Goal: Book appointment/travel/reservation

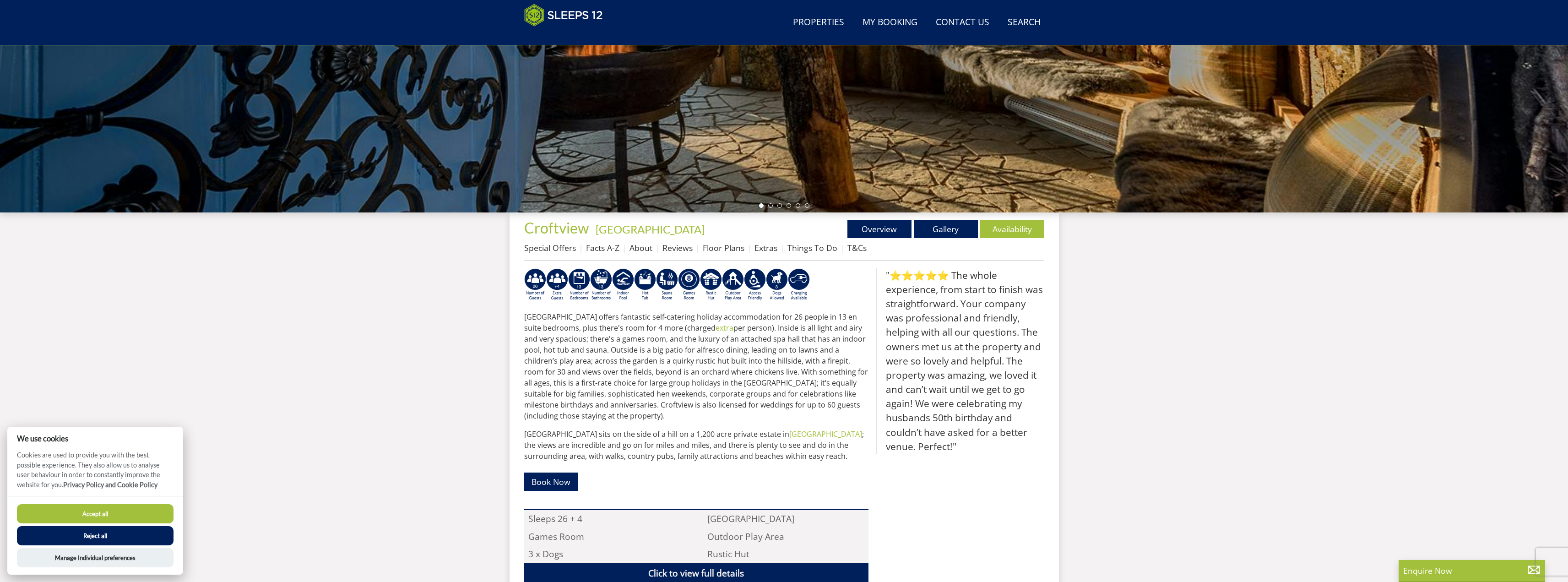
scroll to position [7, 0]
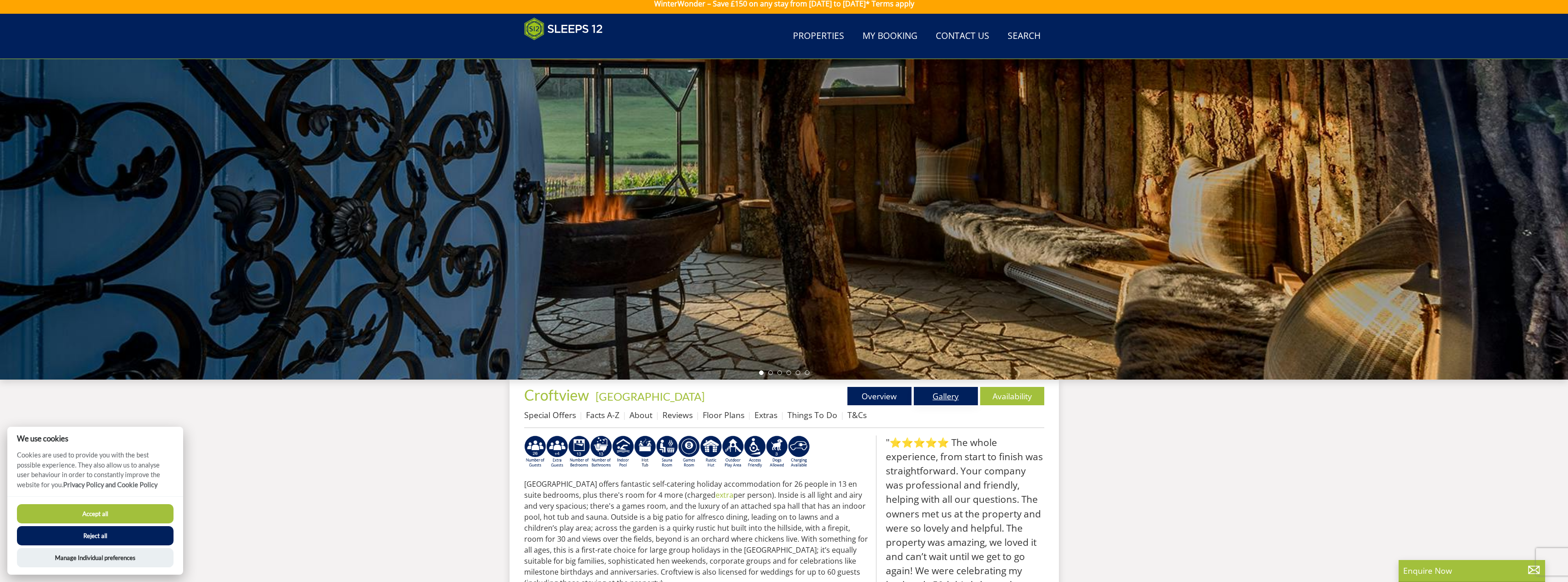
click at [943, 397] on link "Gallery" at bounding box center [945, 396] width 64 height 18
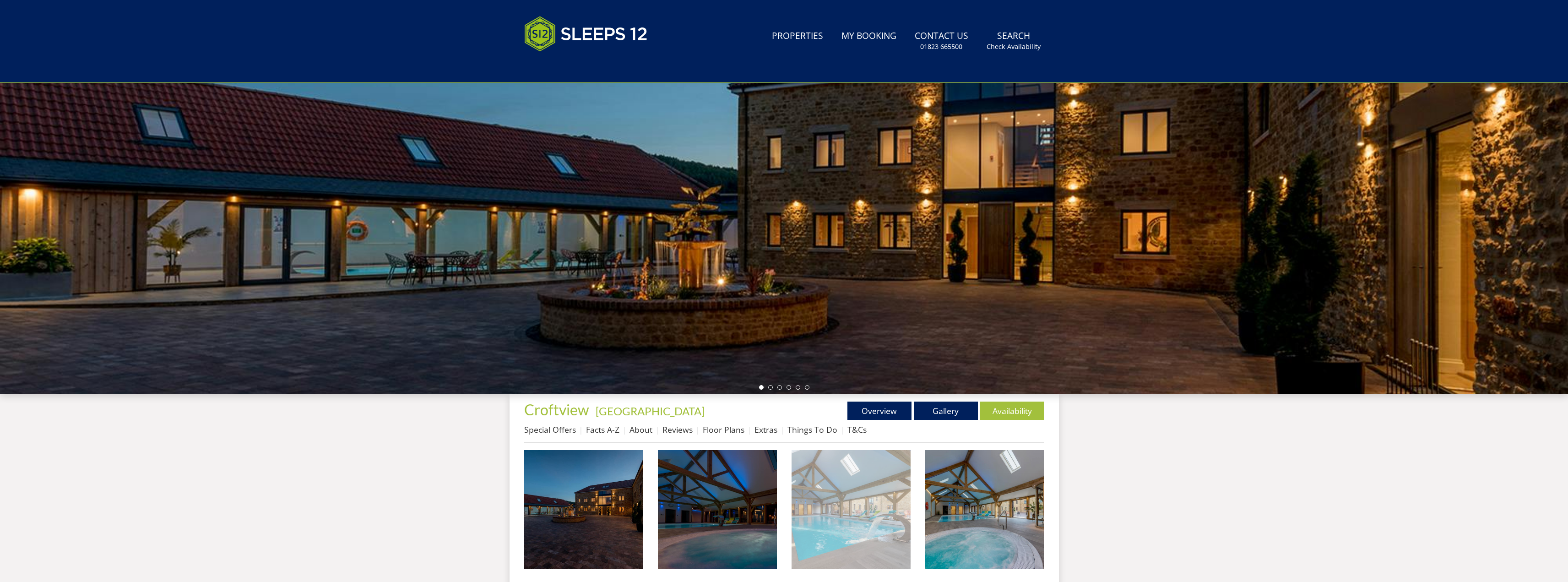
scroll to position [18, 0]
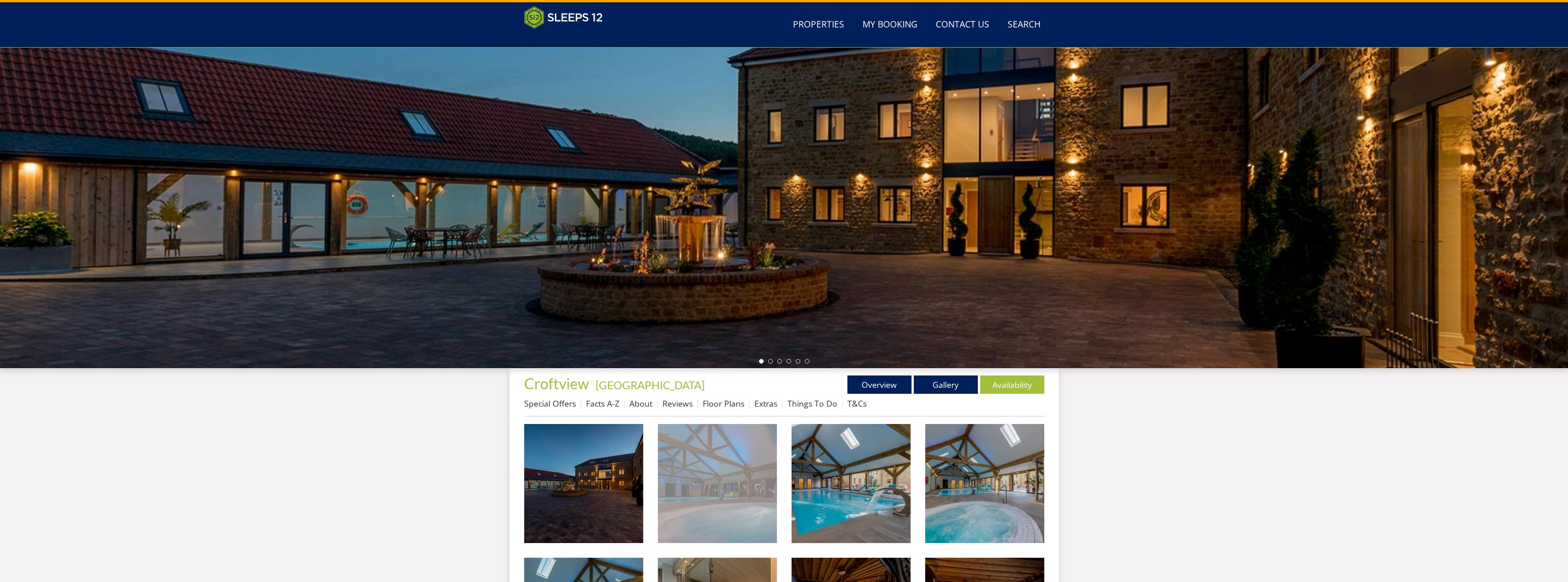
click at [731, 485] on img at bounding box center [718, 483] width 119 height 119
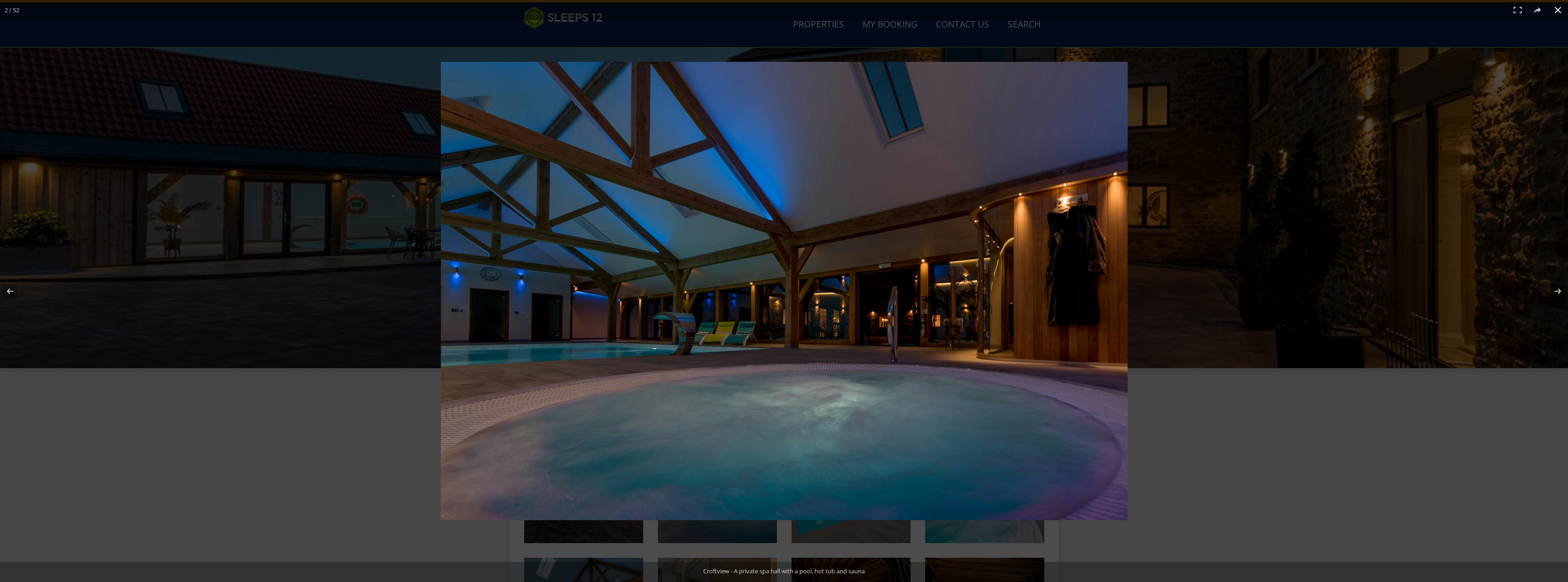
click at [389, 412] on div at bounding box center [784, 291] width 1568 height 582
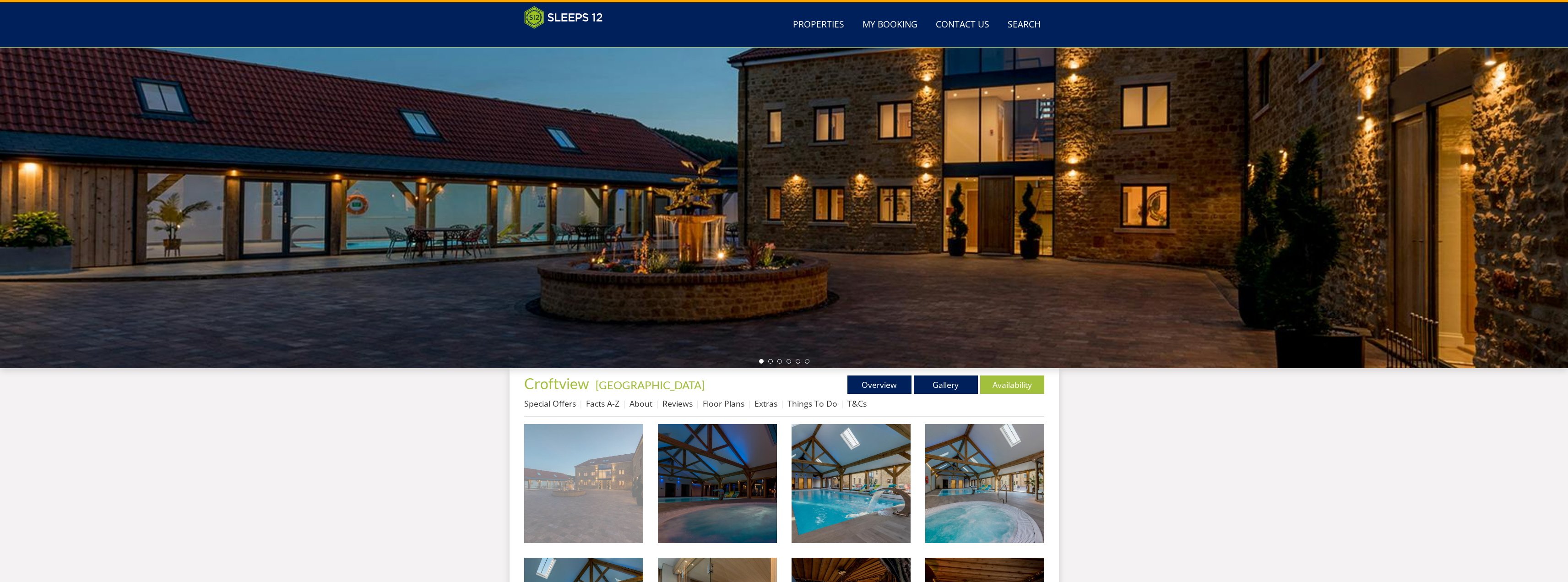
click at [552, 438] on img at bounding box center [584, 483] width 119 height 119
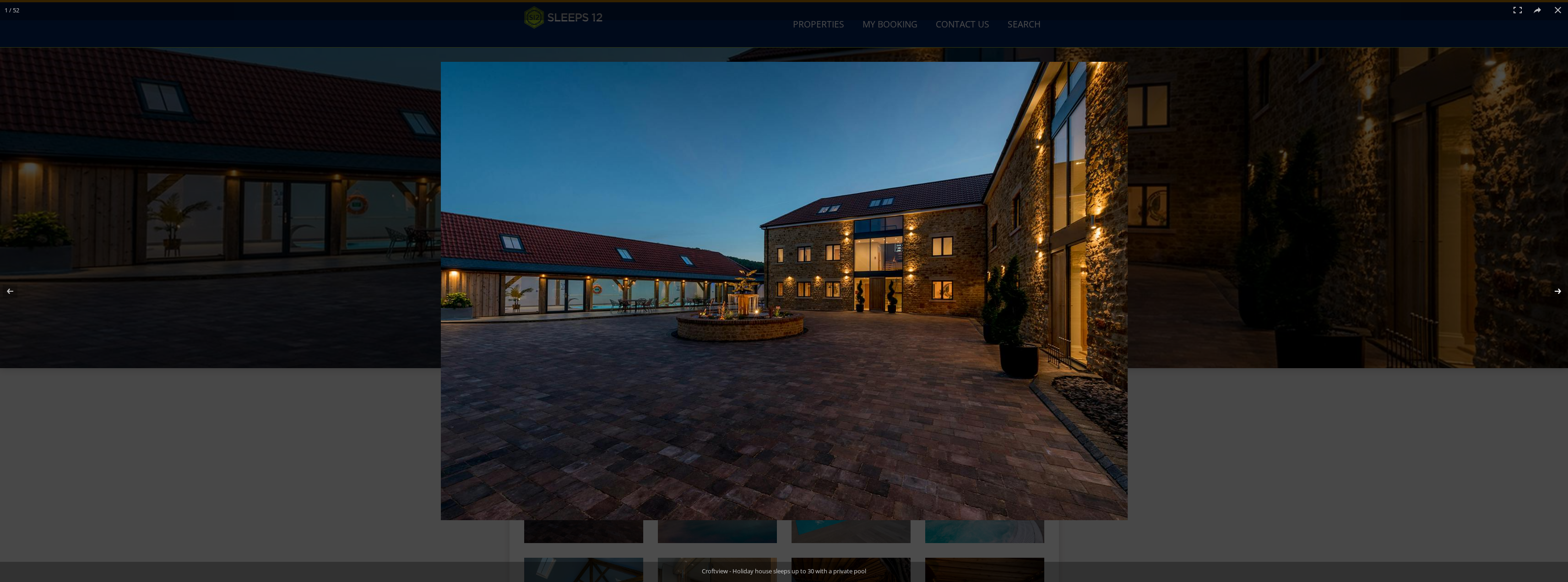
click at [1555, 290] on button at bounding box center [1552, 291] width 32 height 46
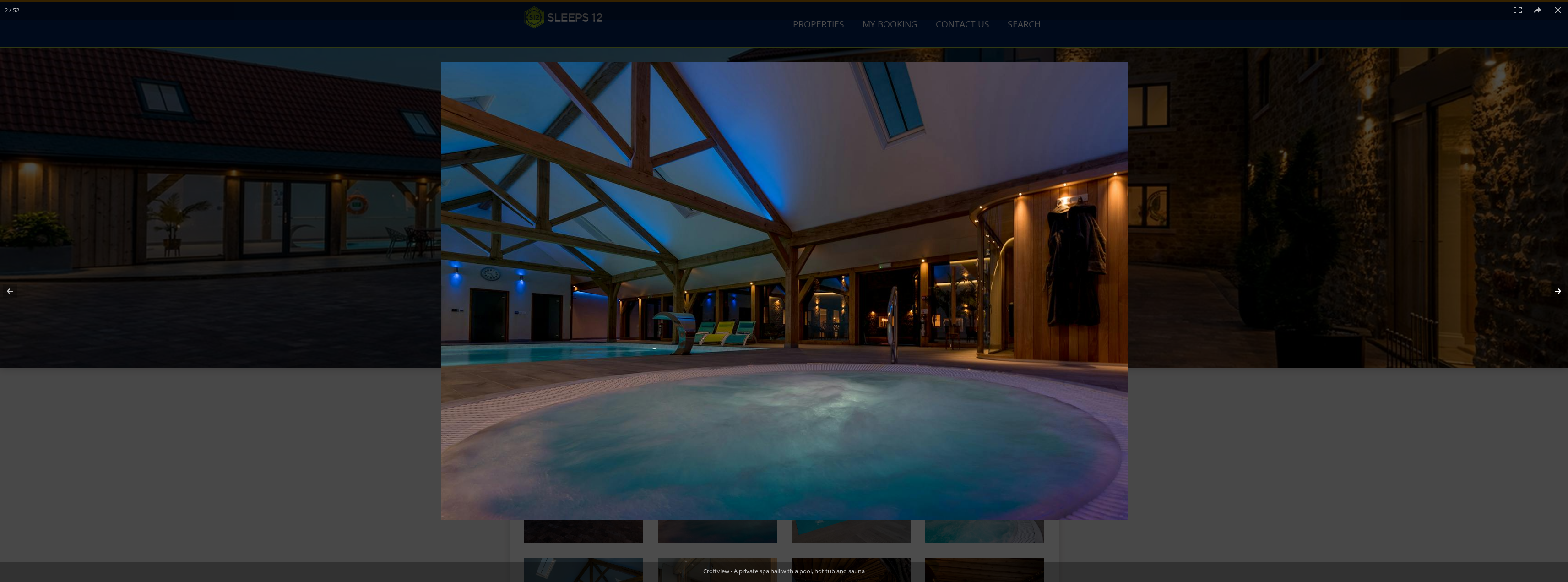
click at [1555, 290] on button at bounding box center [1552, 291] width 32 height 46
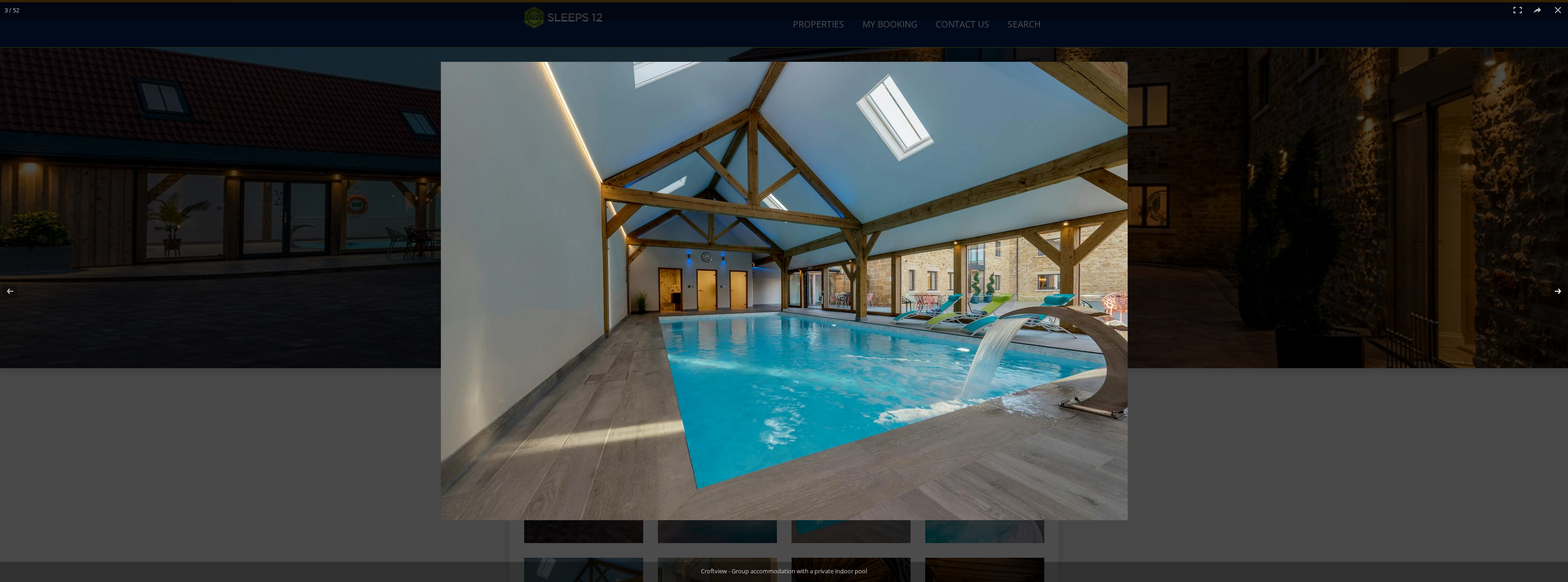
click at [1555, 290] on button at bounding box center [1552, 291] width 32 height 46
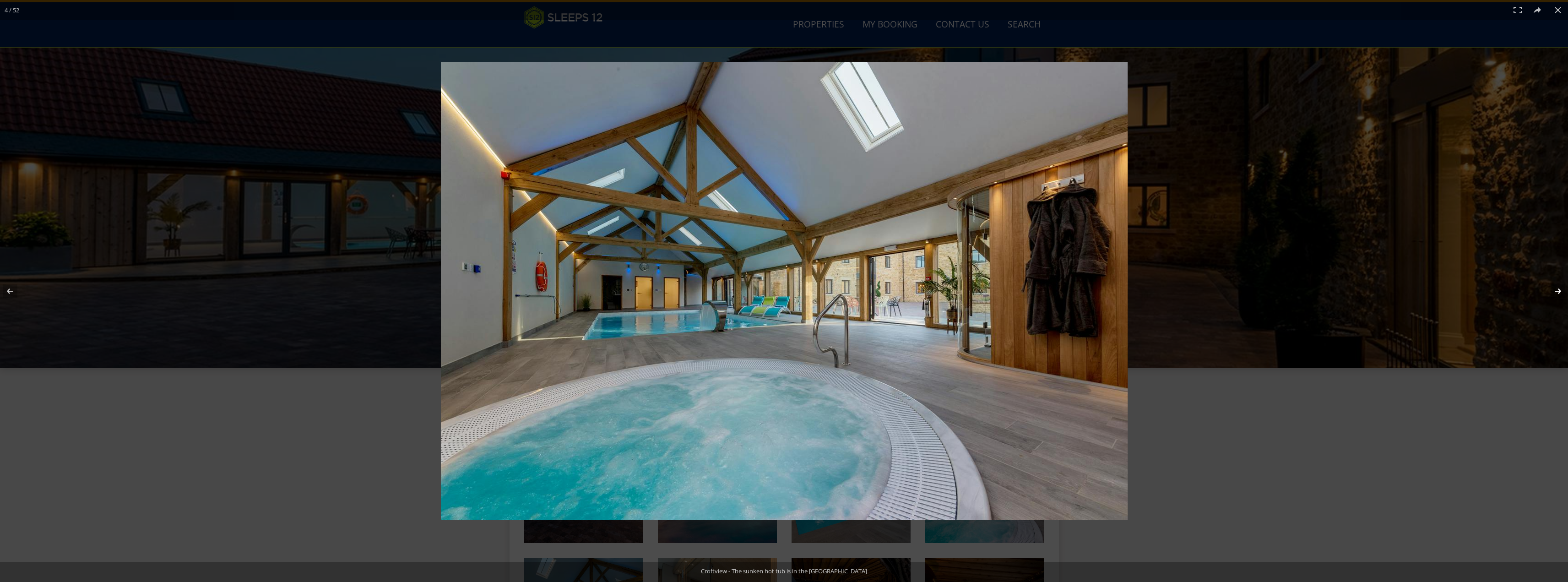
click at [1555, 290] on button at bounding box center [1552, 291] width 32 height 46
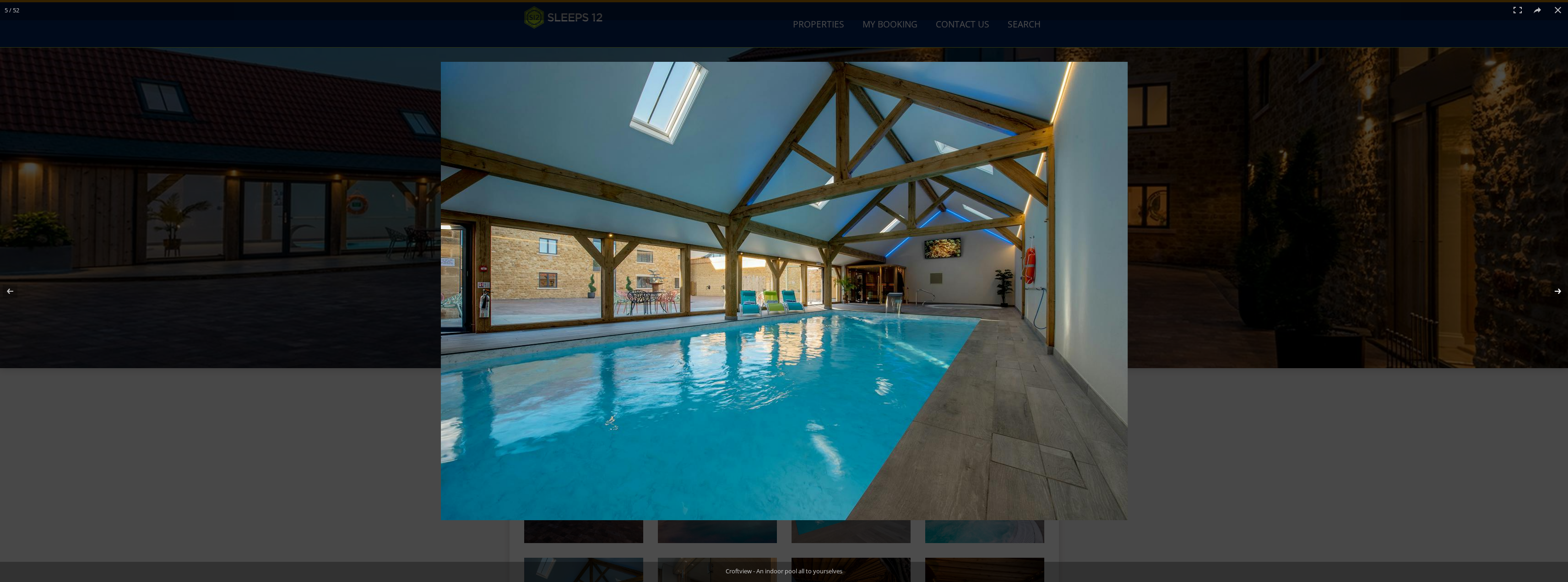
click at [1555, 290] on button at bounding box center [1552, 291] width 32 height 46
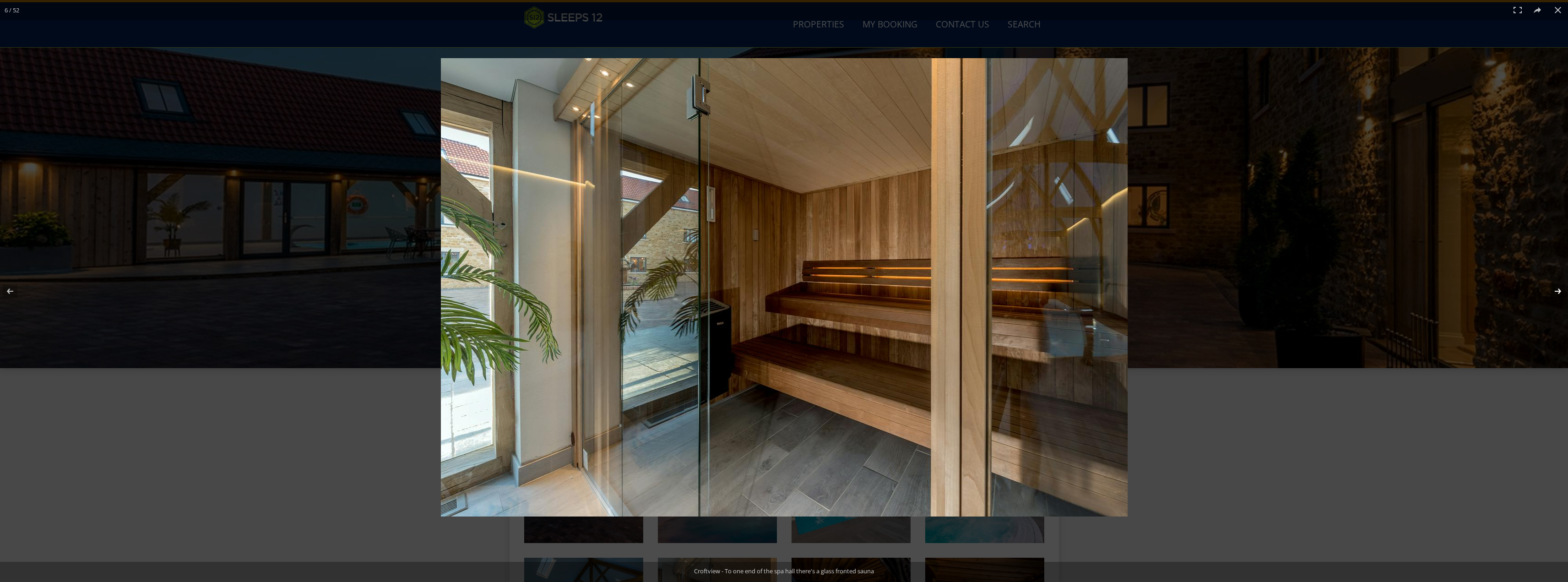
click at [1555, 290] on button at bounding box center [1552, 291] width 32 height 46
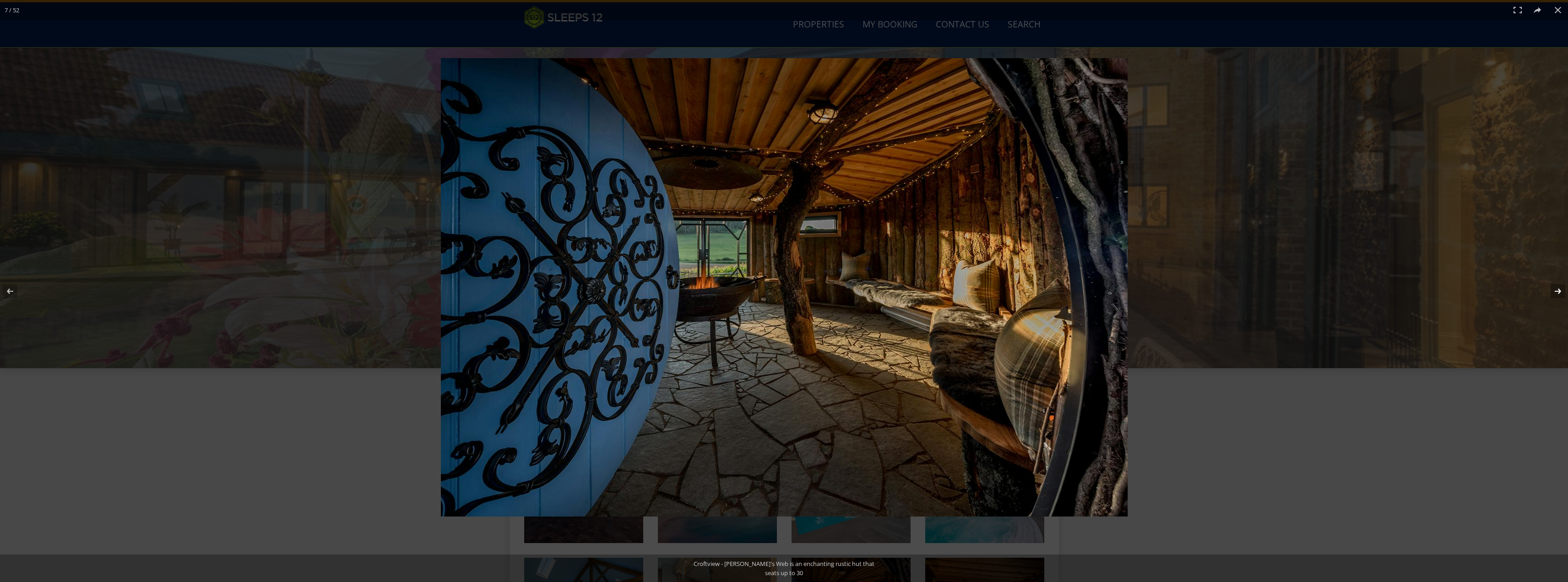
click at [1555, 290] on button at bounding box center [1552, 291] width 32 height 46
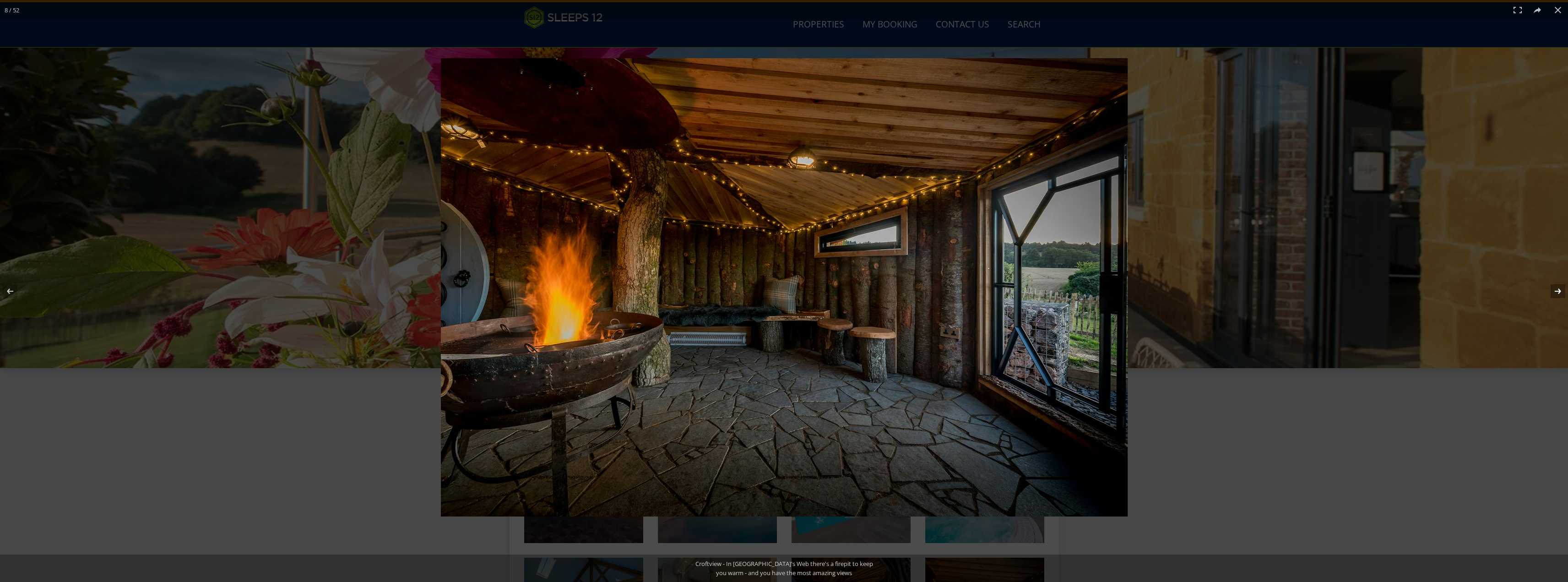
click at [1555, 290] on button at bounding box center [1552, 291] width 32 height 46
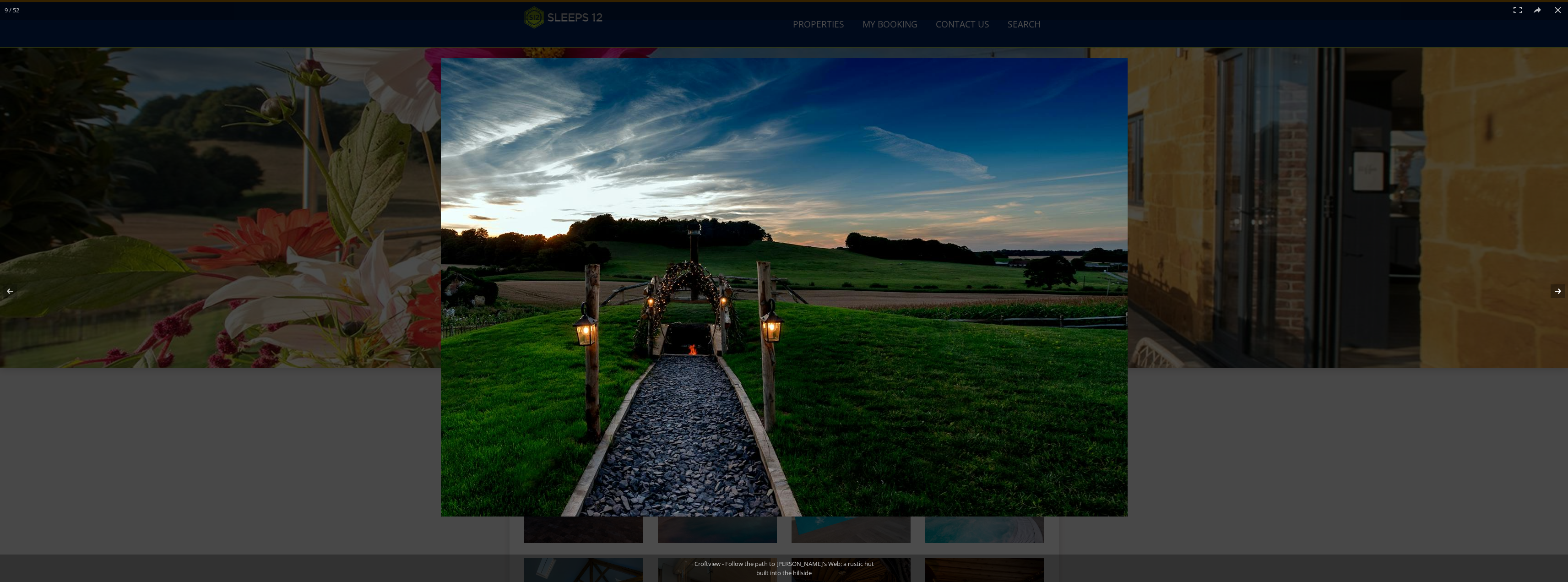
click at [1555, 290] on button at bounding box center [1552, 291] width 32 height 46
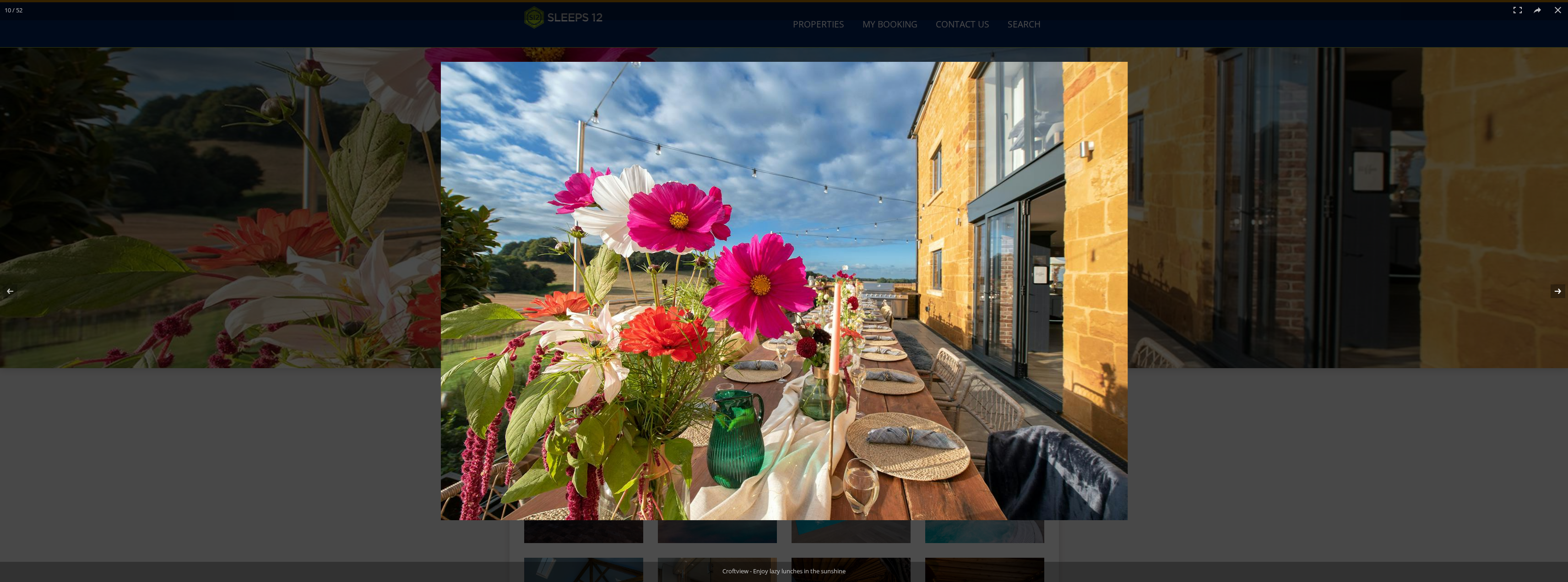
click at [1555, 290] on button at bounding box center [1552, 291] width 32 height 46
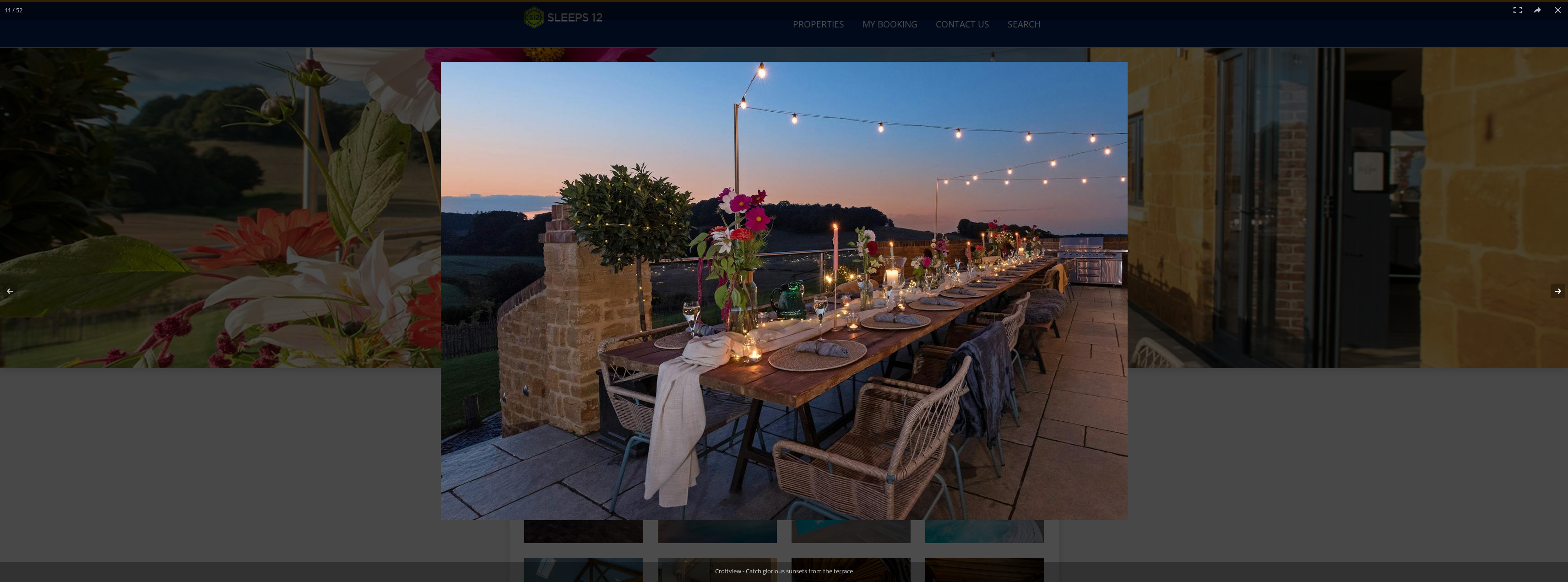
click at [1555, 290] on button at bounding box center [1552, 291] width 32 height 46
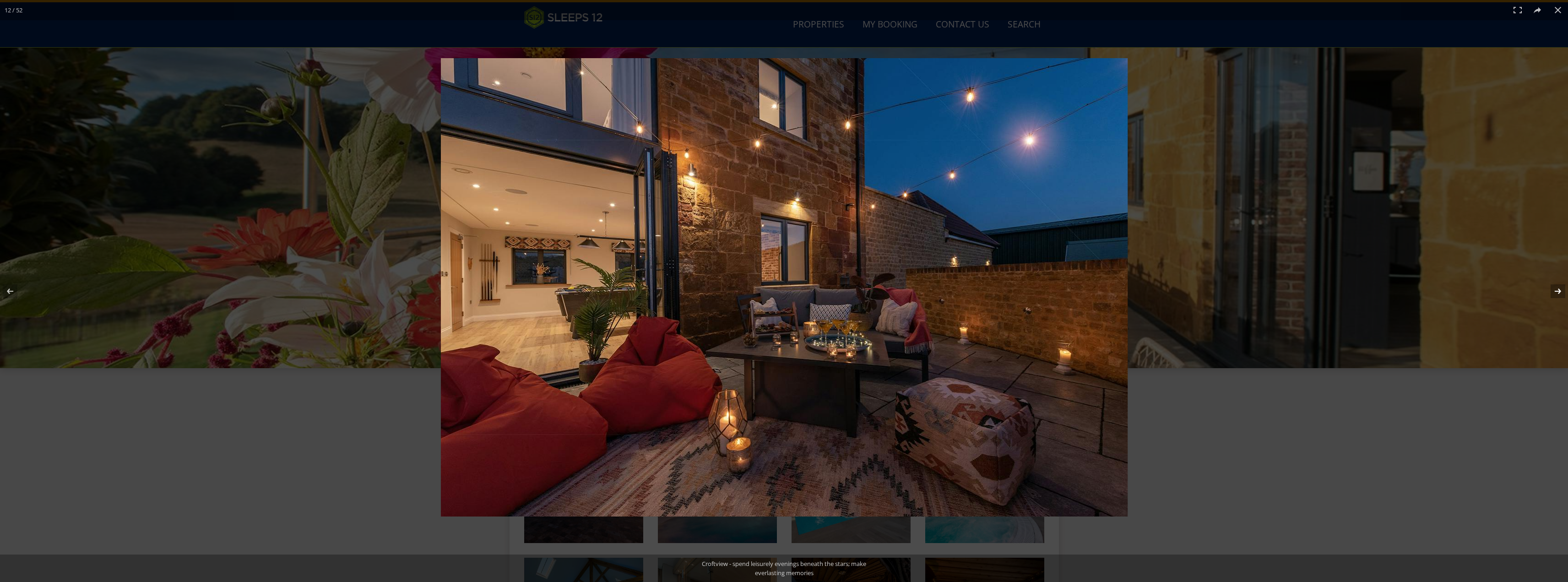
click at [1555, 290] on button at bounding box center [1552, 291] width 32 height 46
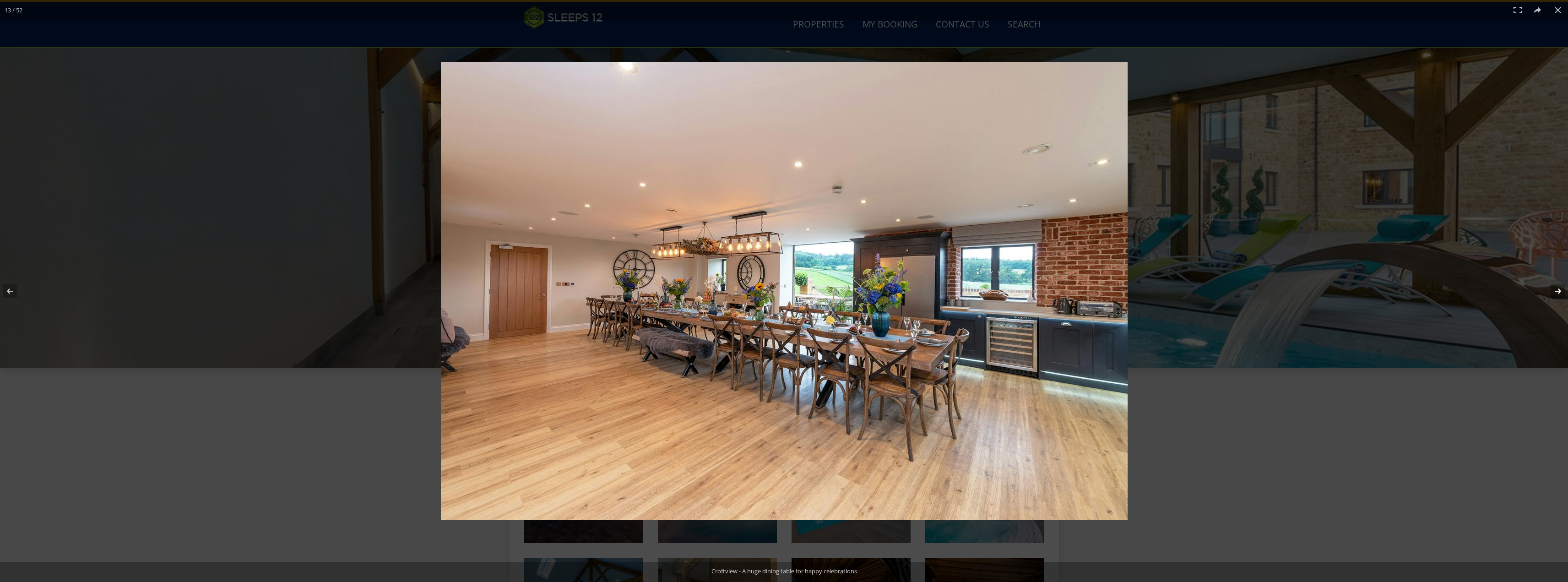
click at [1555, 290] on button at bounding box center [1552, 291] width 32 height 46
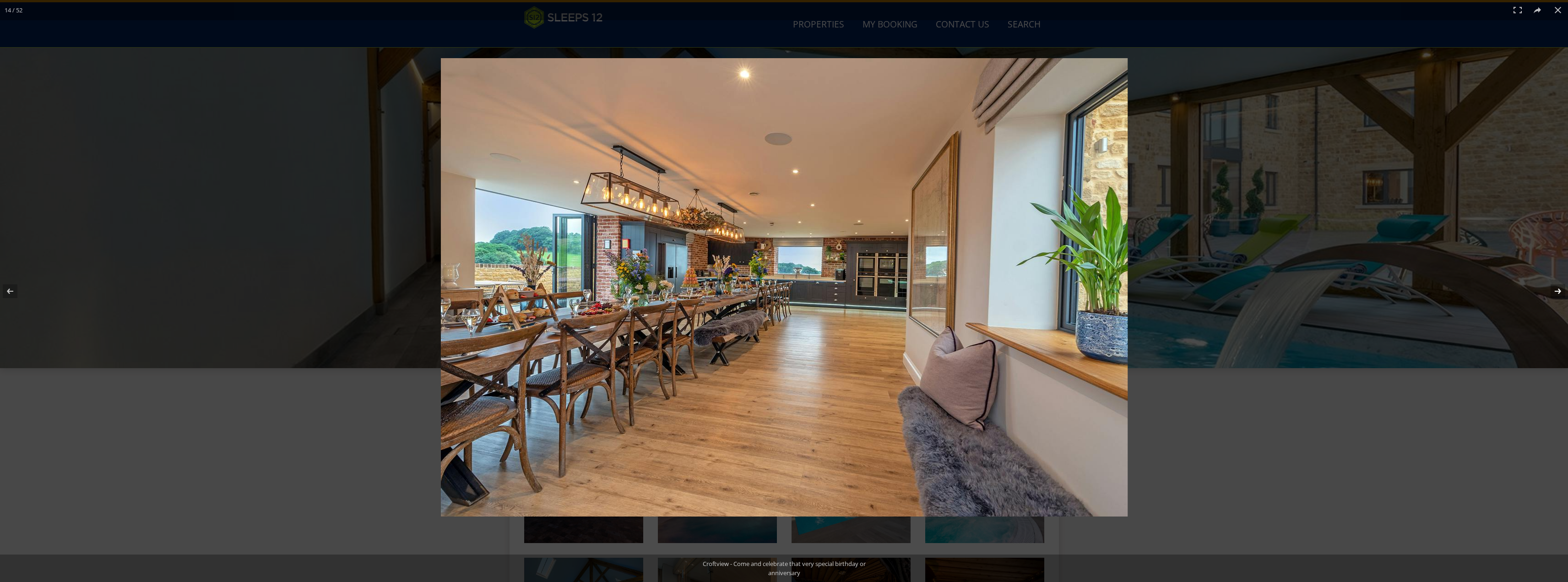
click at [1555, 290] on button at bounding box center [1552, 291] width 32 height 46
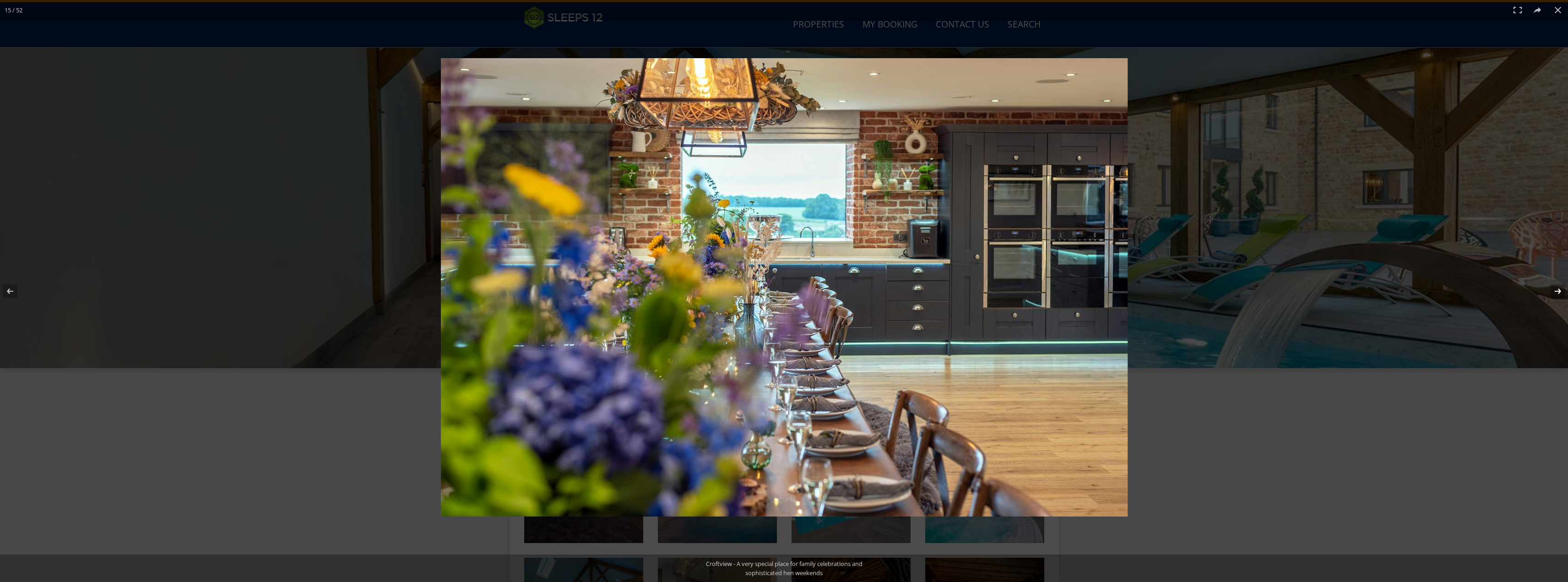
click at [1555, 290] on button at bounding box center [1552, 291] width 32 height 46
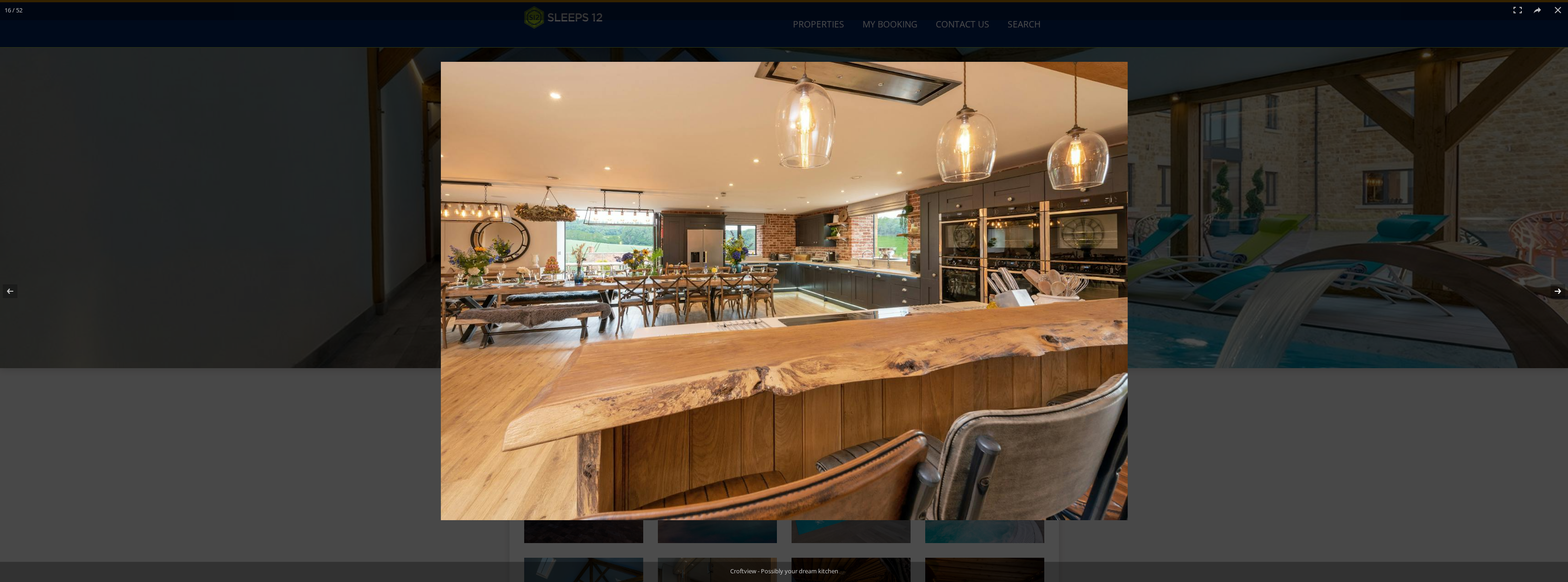
click at [1555, 290] on button at bounding box center [1552, 291] width 32 height 46
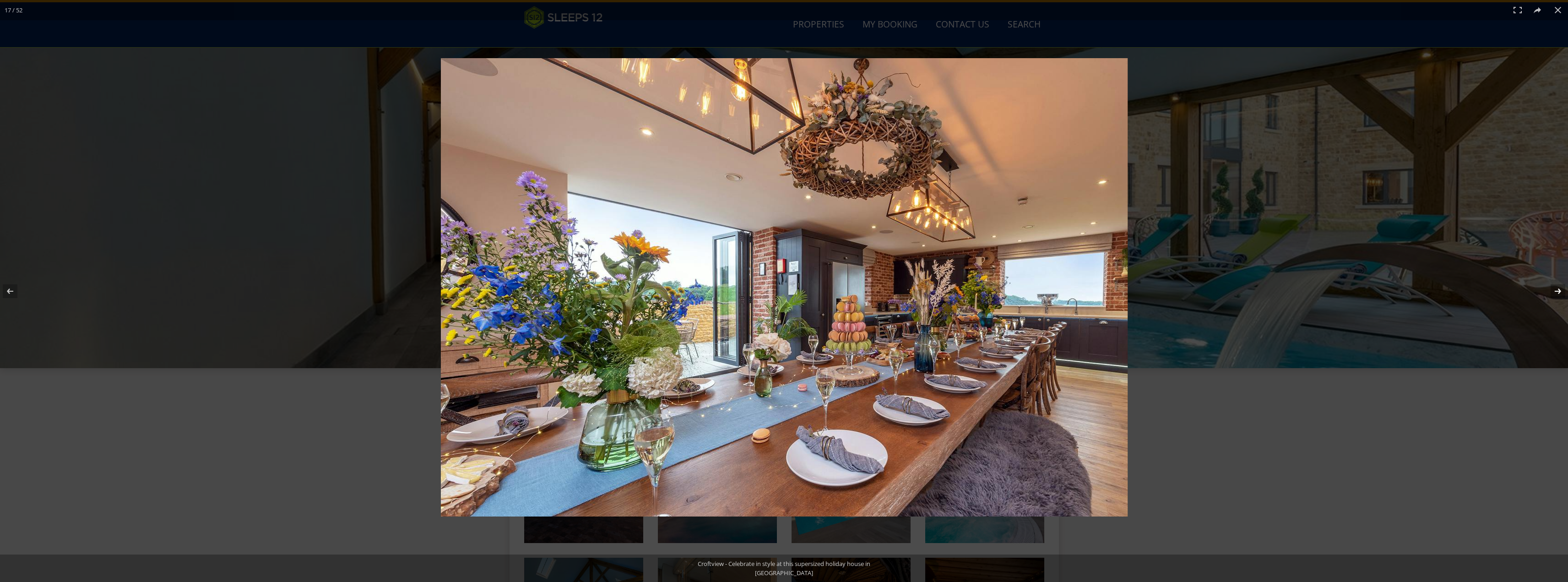
click at [1555, 290] on button at bounding box center [1552, 291] width 32 height 46
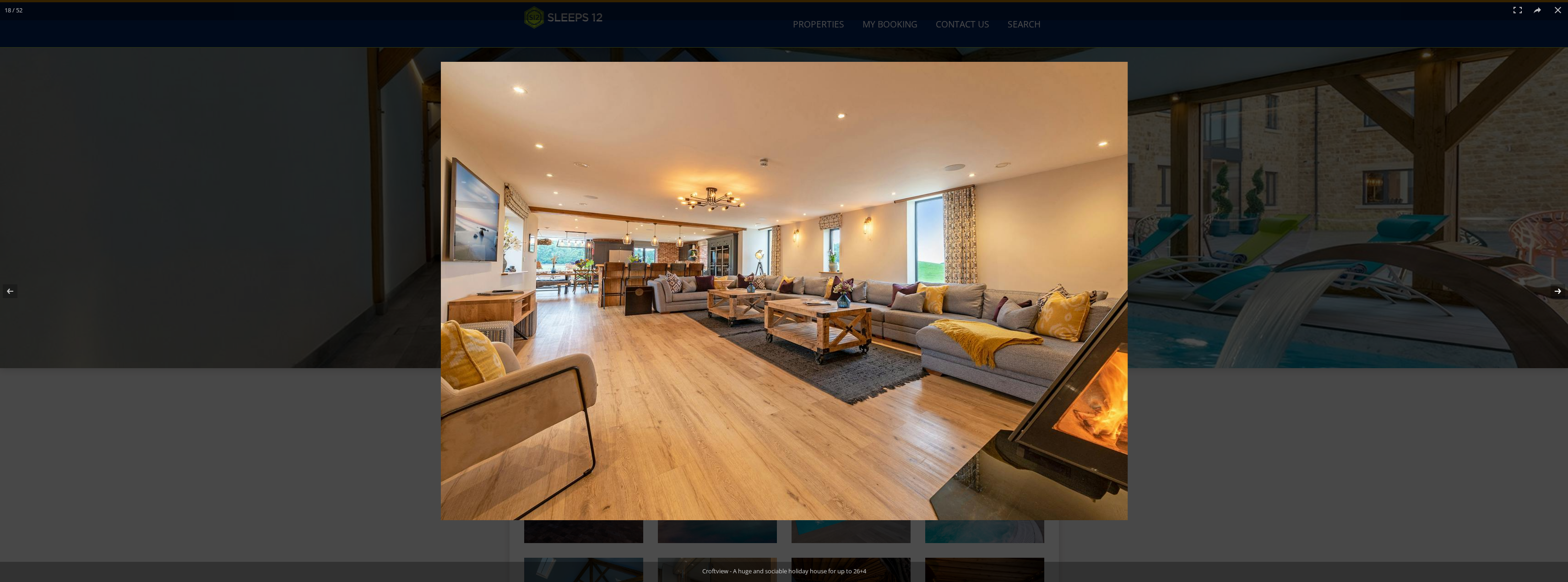
click at [1555, 290] on button at bounding box center [1552, 291] width 32 height 46
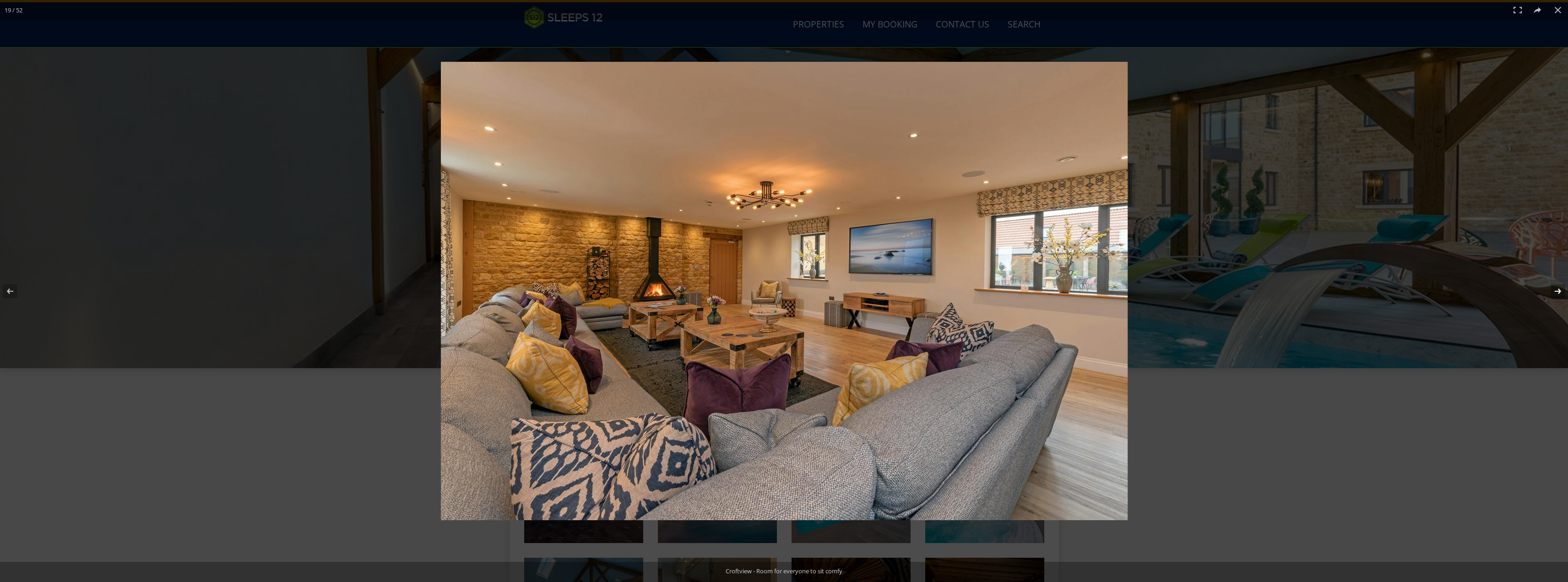
click at [1555, 290] on button at bounding box center [1552, 291] width 32 height 46
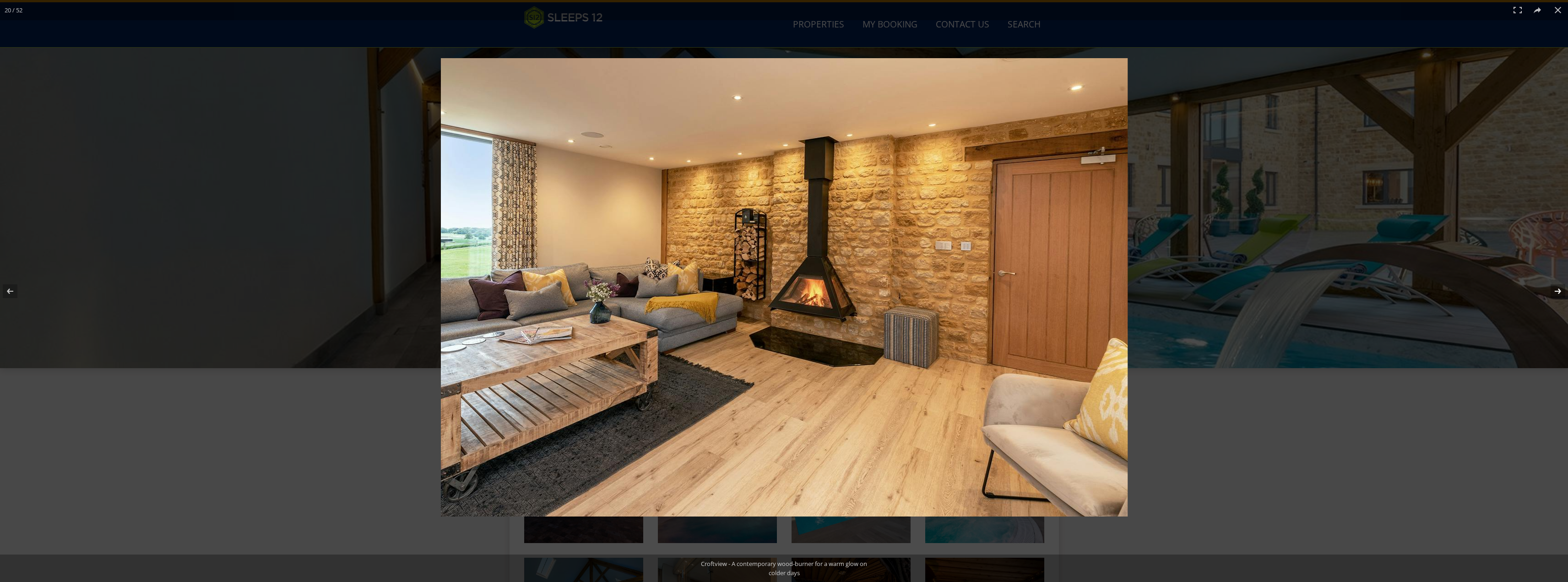
click at [1555, 290] on button at bounding box center [1552, 291] width 32 height 46
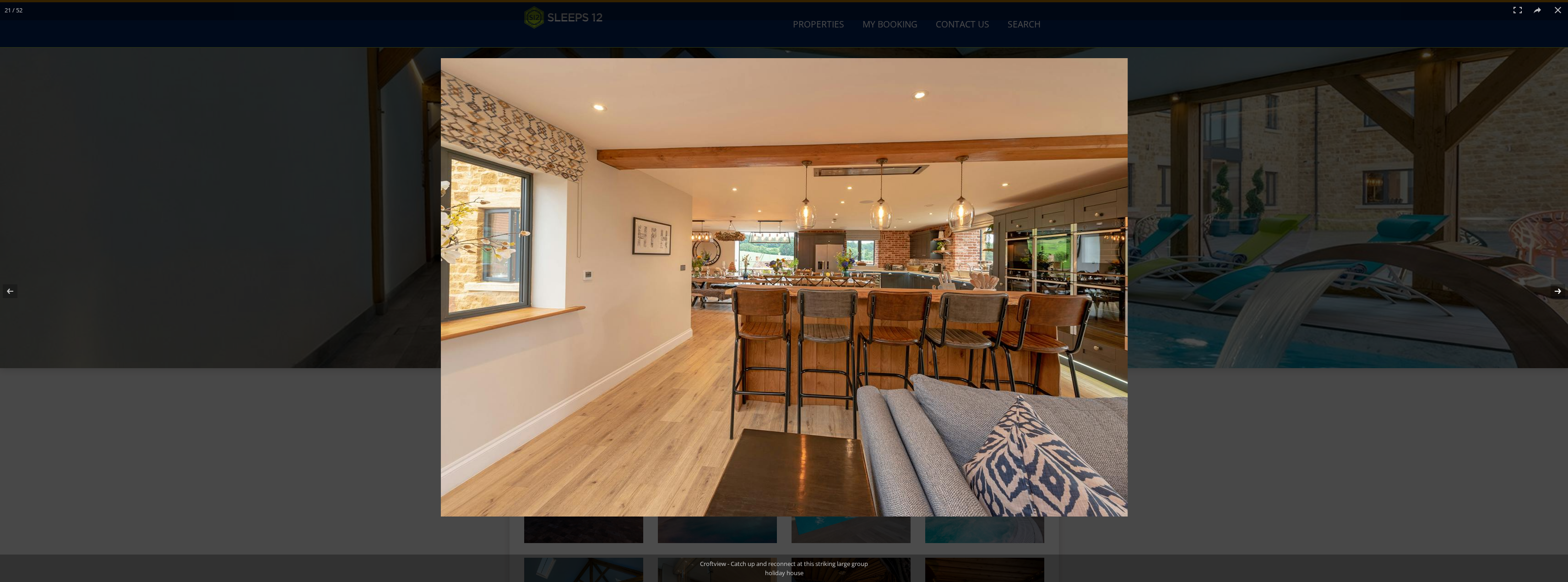
click at [1555, 290] on button at bounding box center [1552, 291] width 32 height 46
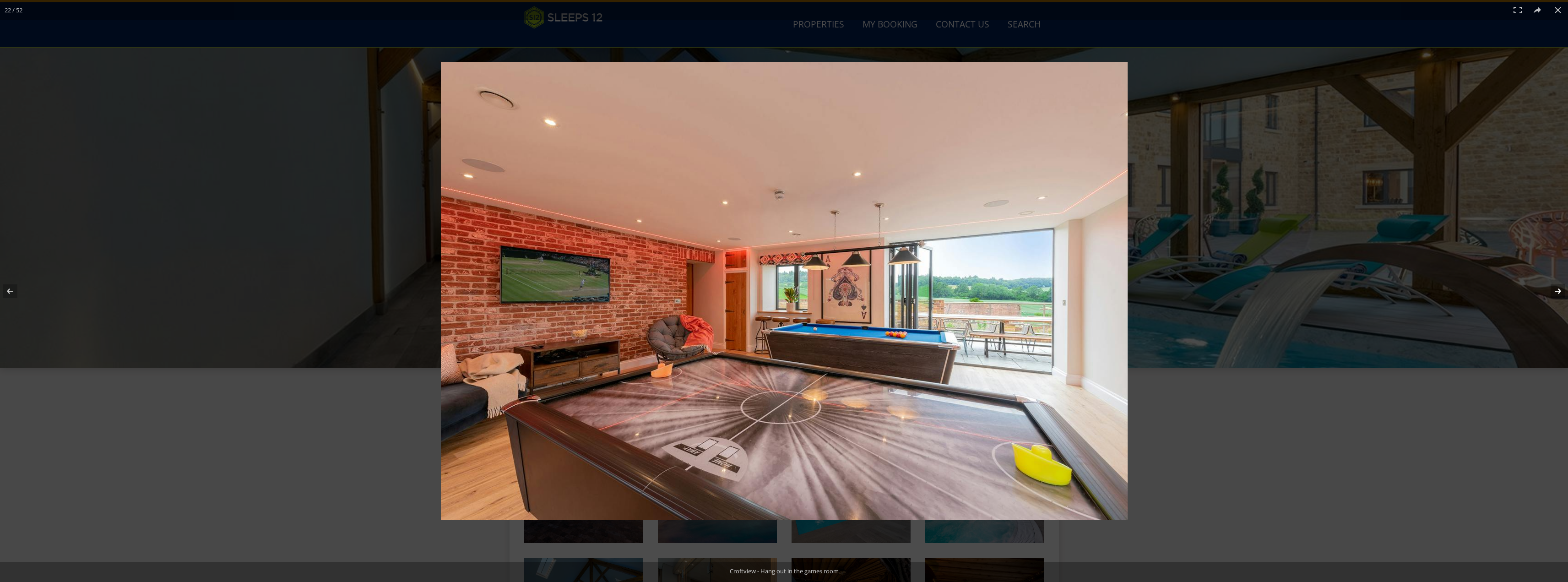
click at [1555, 290] on button at bounding box center [1552, 291] width 32 height 46
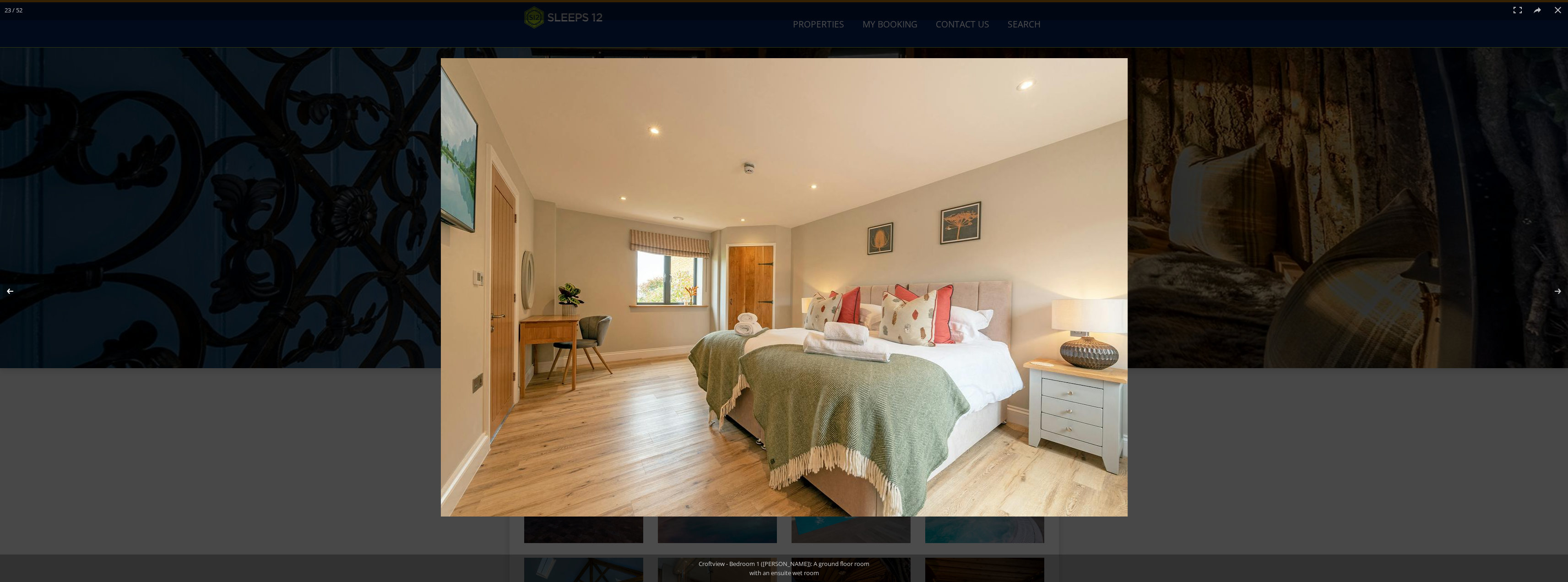
click at [7, 290] on button at bounding box center [16, 291] width 32 height 46
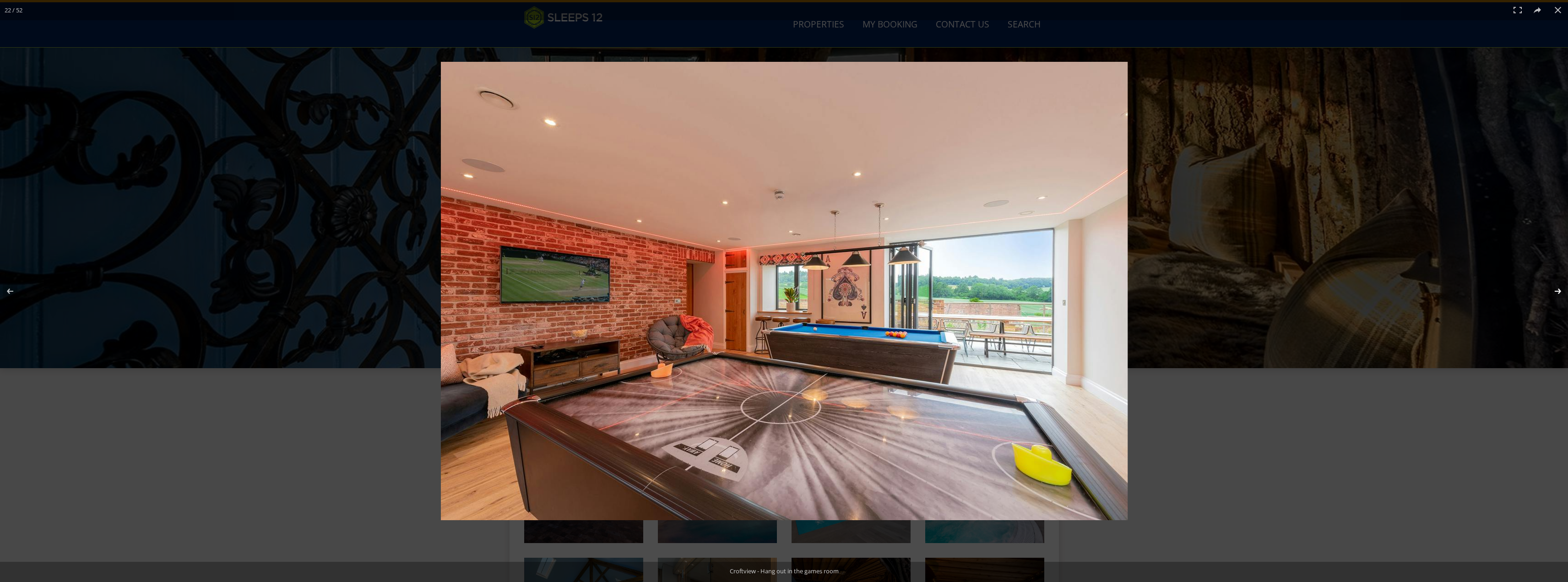
click at [1559, 287] on button at bounding box center [1552, 291] width 32 height 46
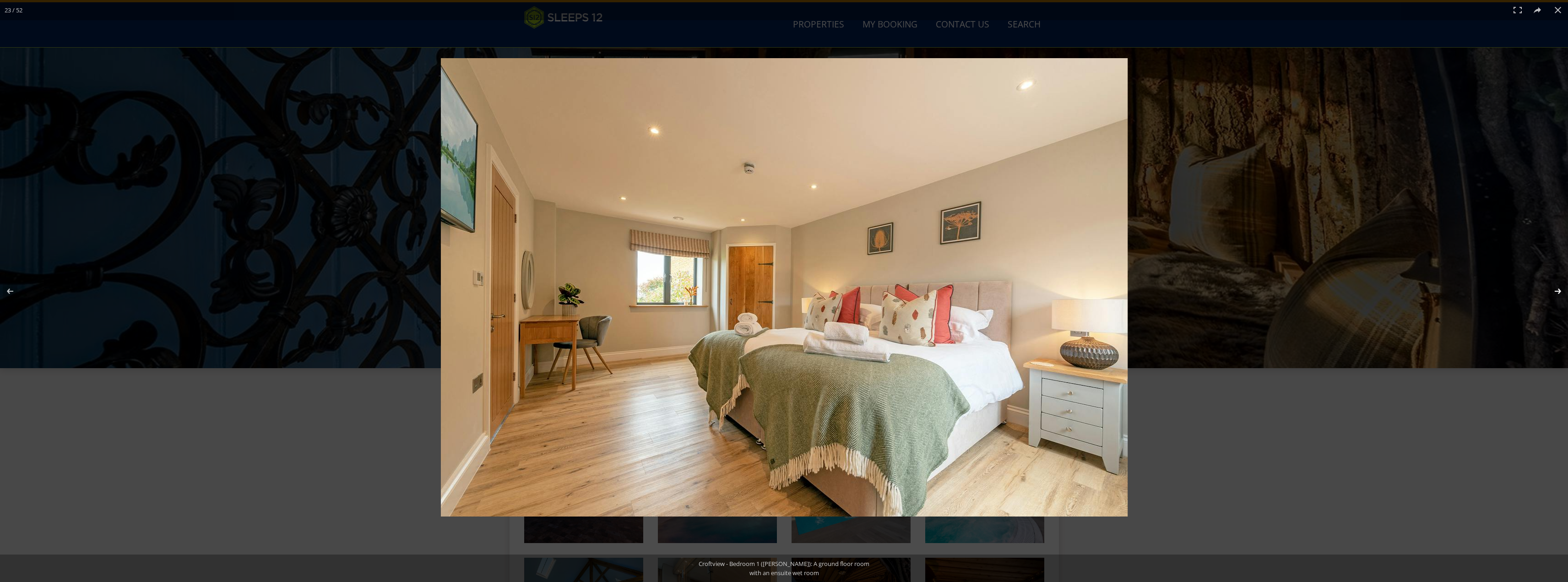
click at [1559, 287] on button at bounding box center [1552, 291] width 32 height 46
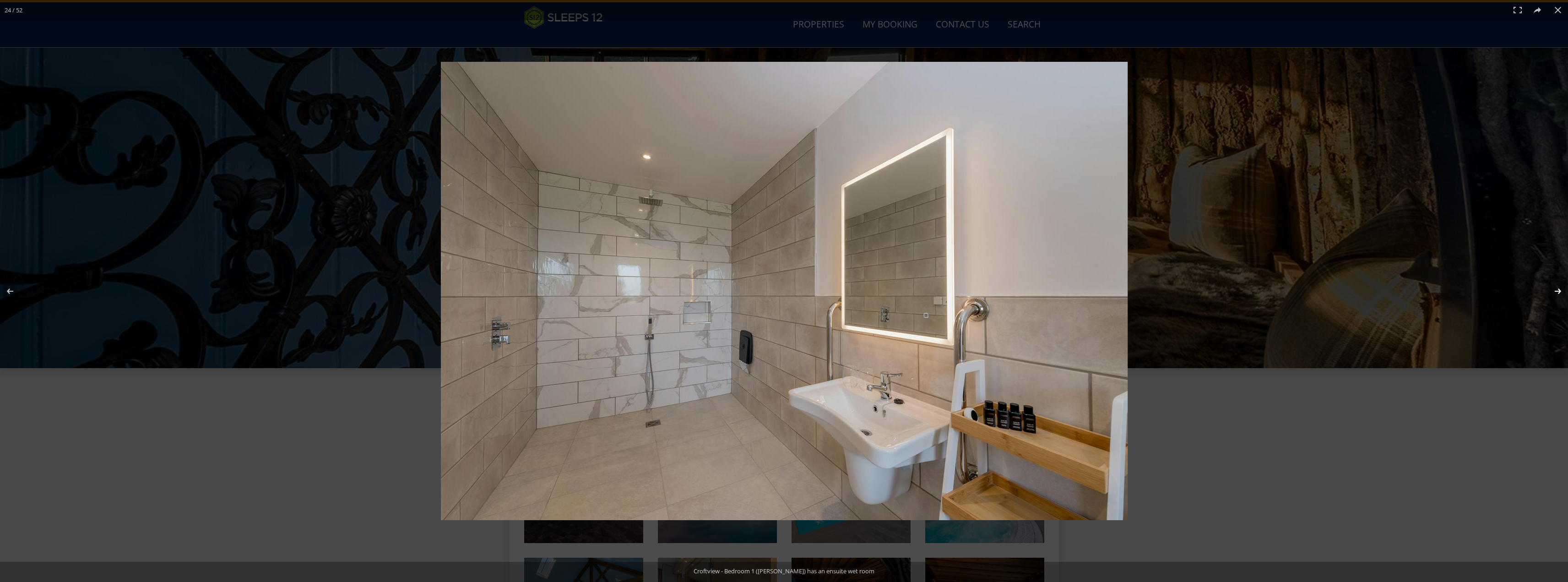
click at [1559, 287] on button at bounding box center [1552, 291] width 32 height 46
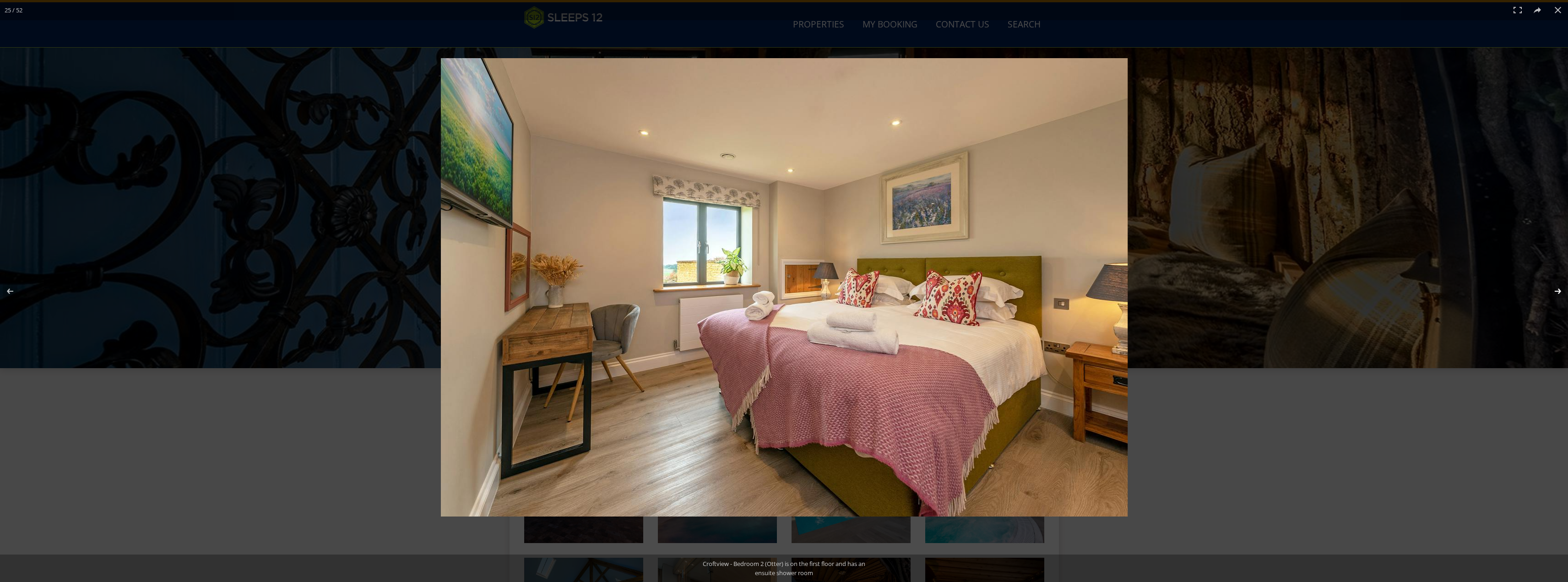
click at [1559, 287] on button at bounding box center [1552, 291] width 32 height 46
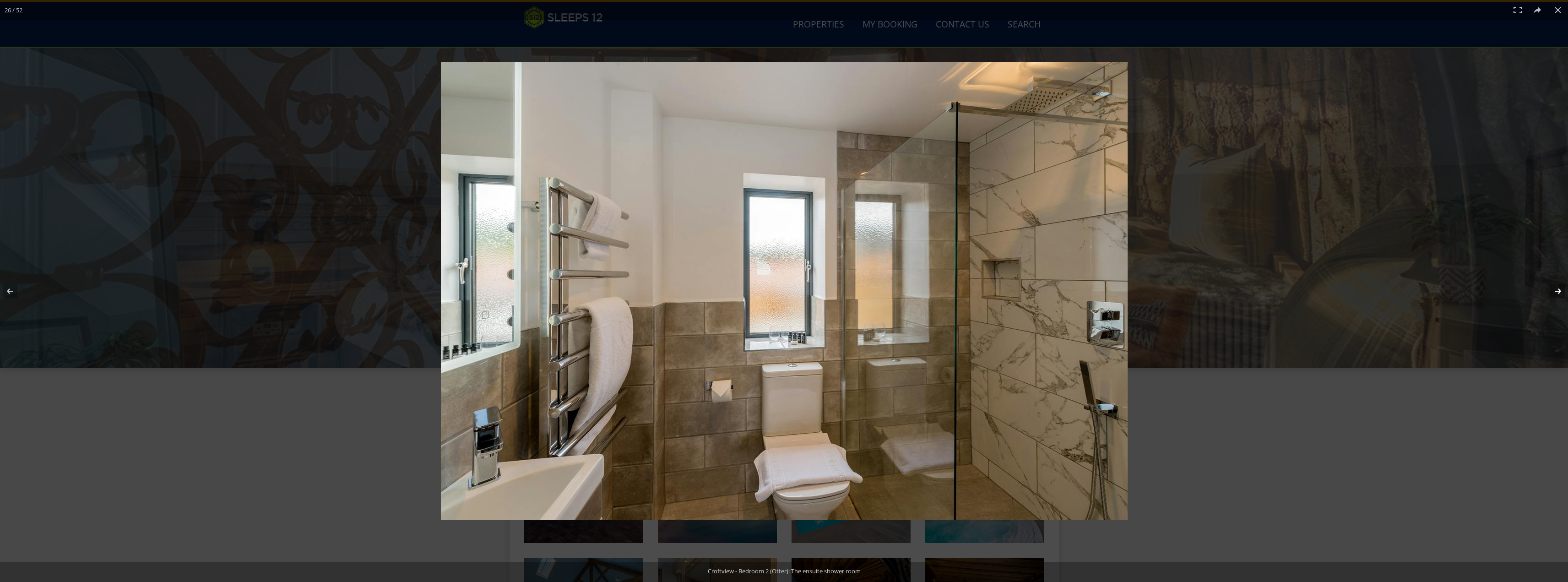
click at [1559, 287] on button at bounding box center [1552, 291] width 32 height 46
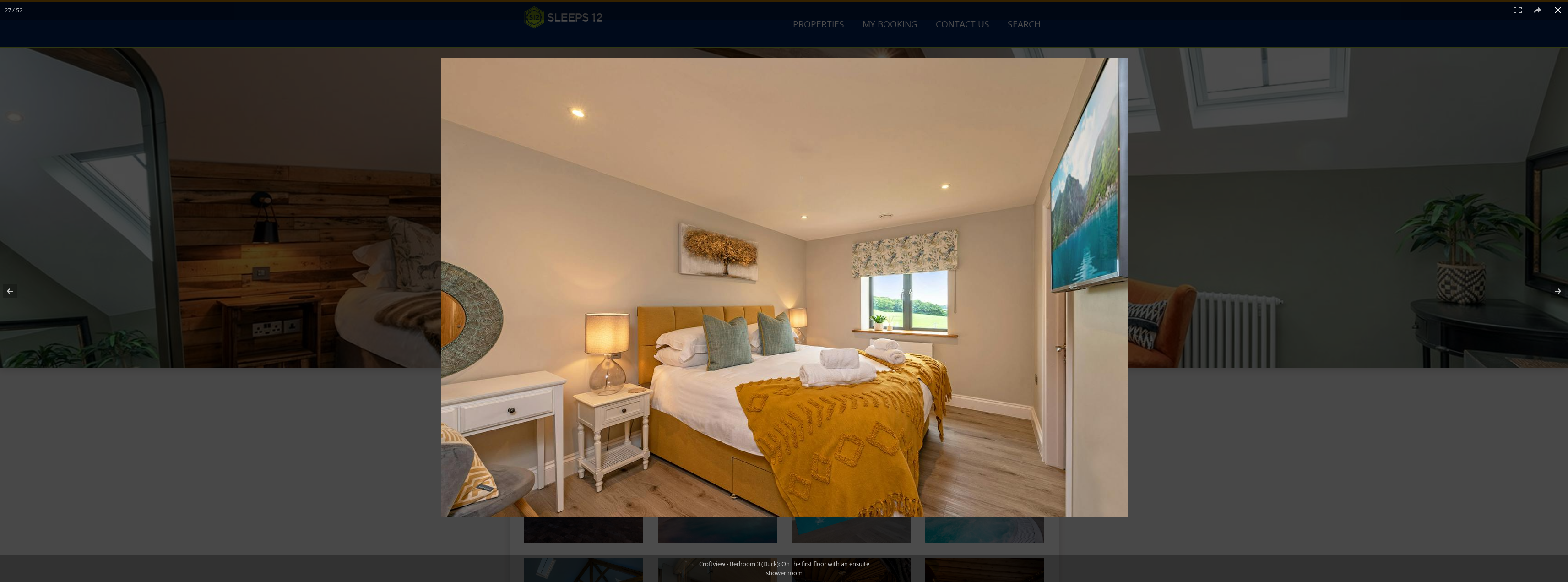
click at [1556, 12] on button at bounding box center [1558, 10] width 20 height 20
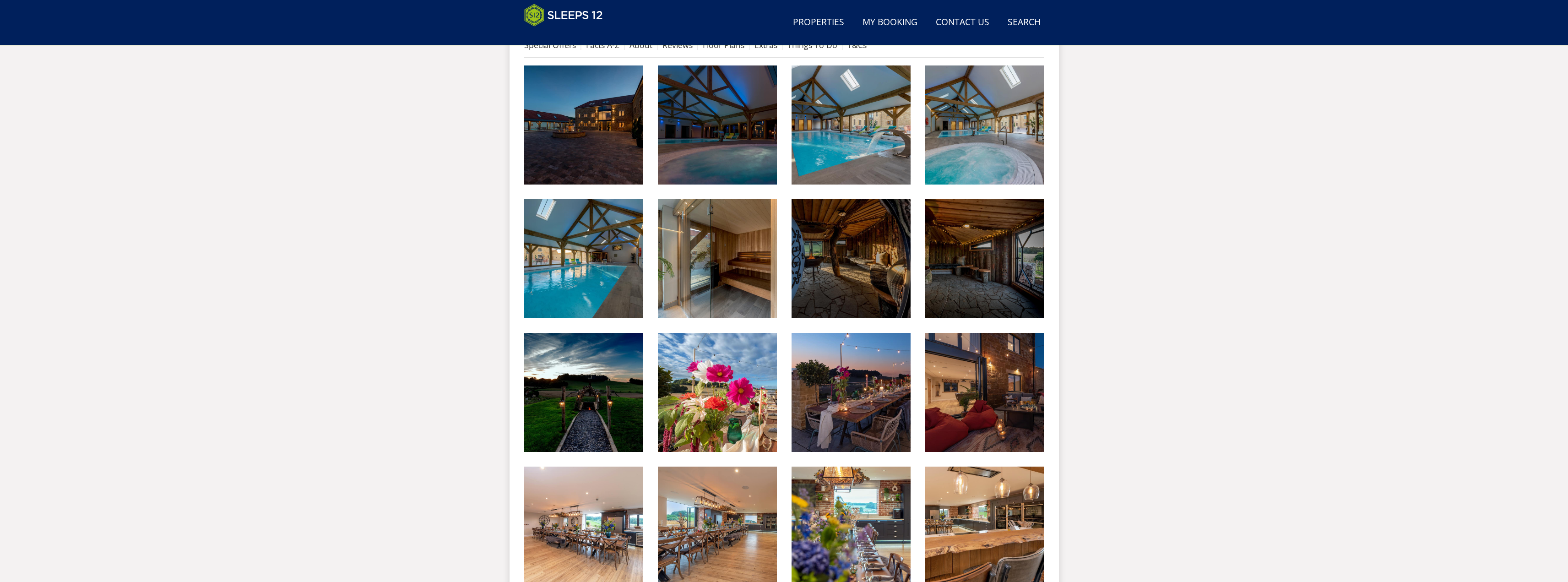
scroll to position [146, 0]
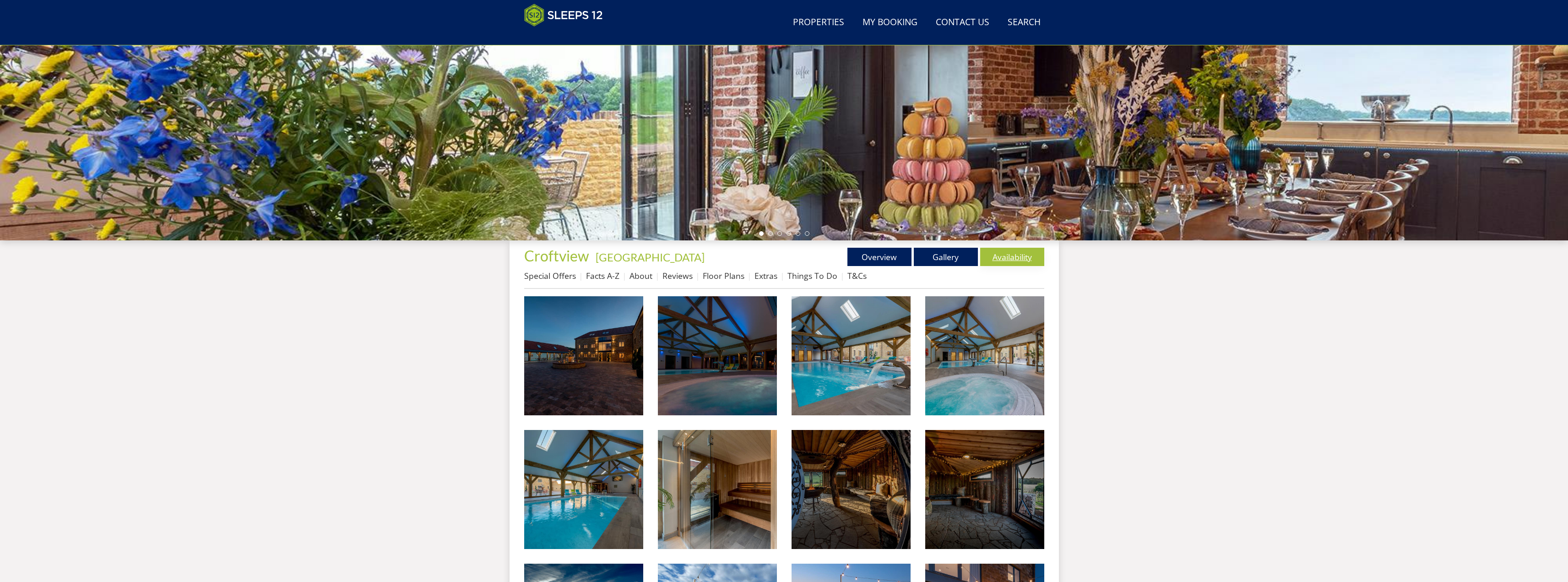
click at [1016, 261] on link "Availability" at bounding box center [1012, 257] width 64 height 18
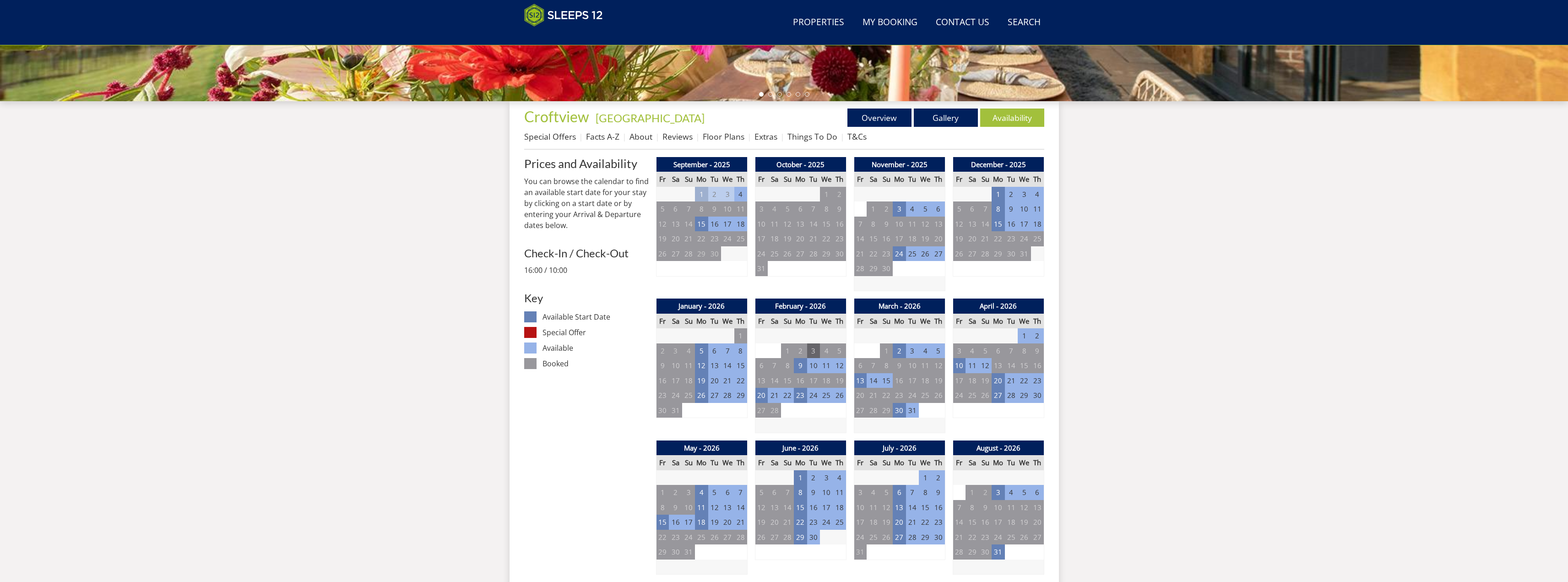
scroll to position [286, 0]
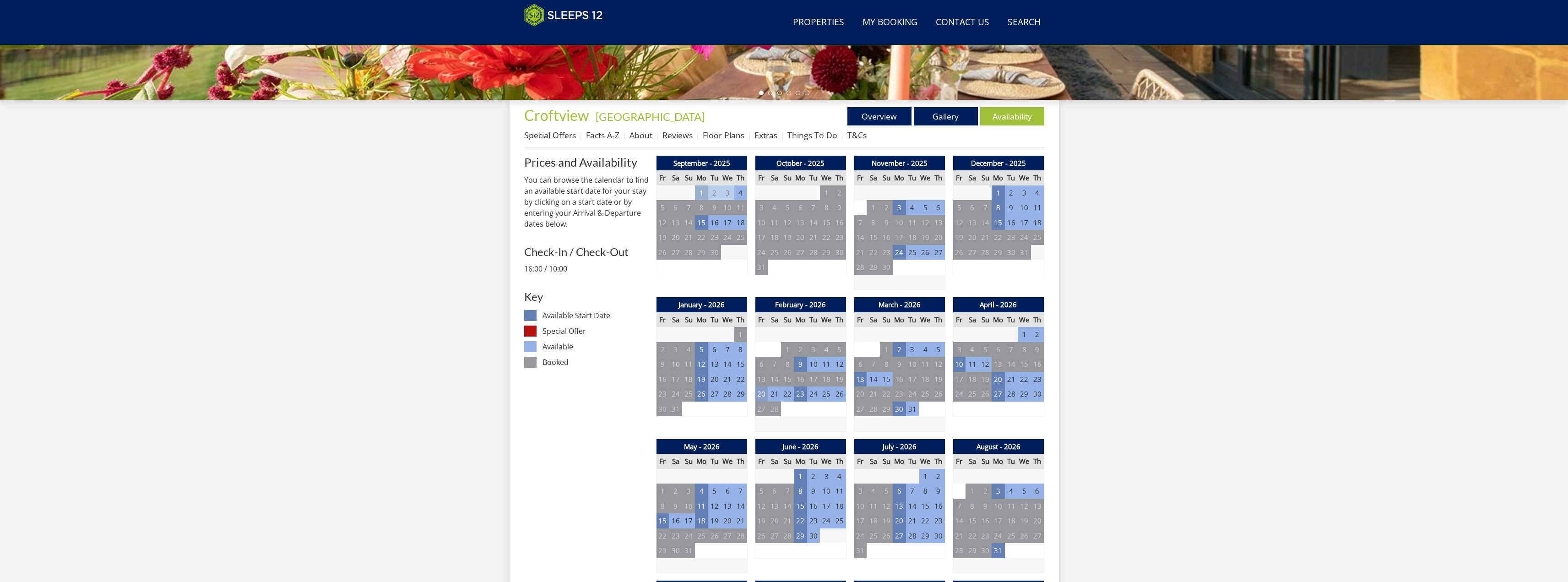
click at [761, 396] on td "20" at bounding box center [761, 394] width 13 height 15
